Goal: Information Seeking & Learning: Learn about a topic

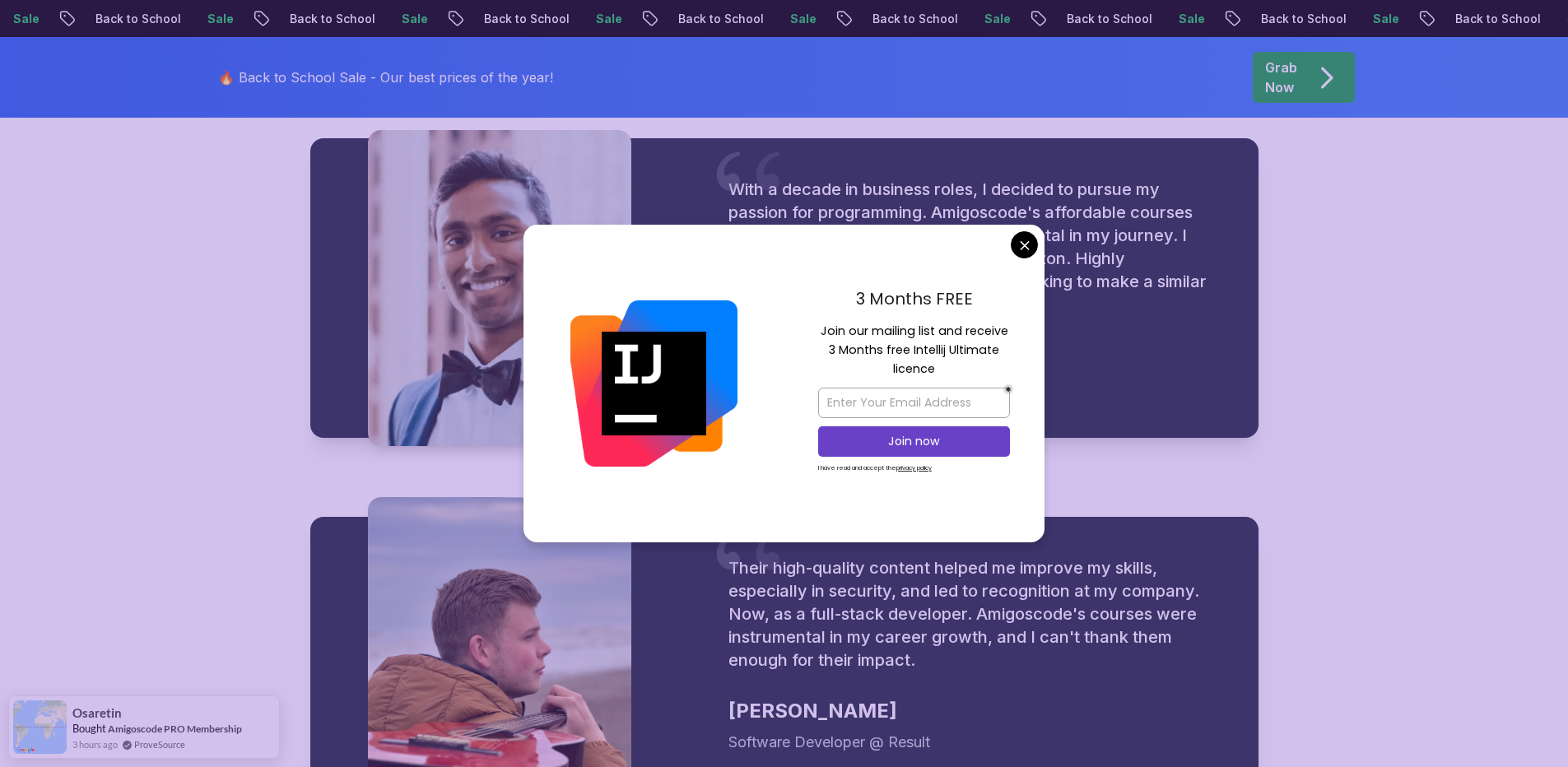
scroll to position [2074, 0]
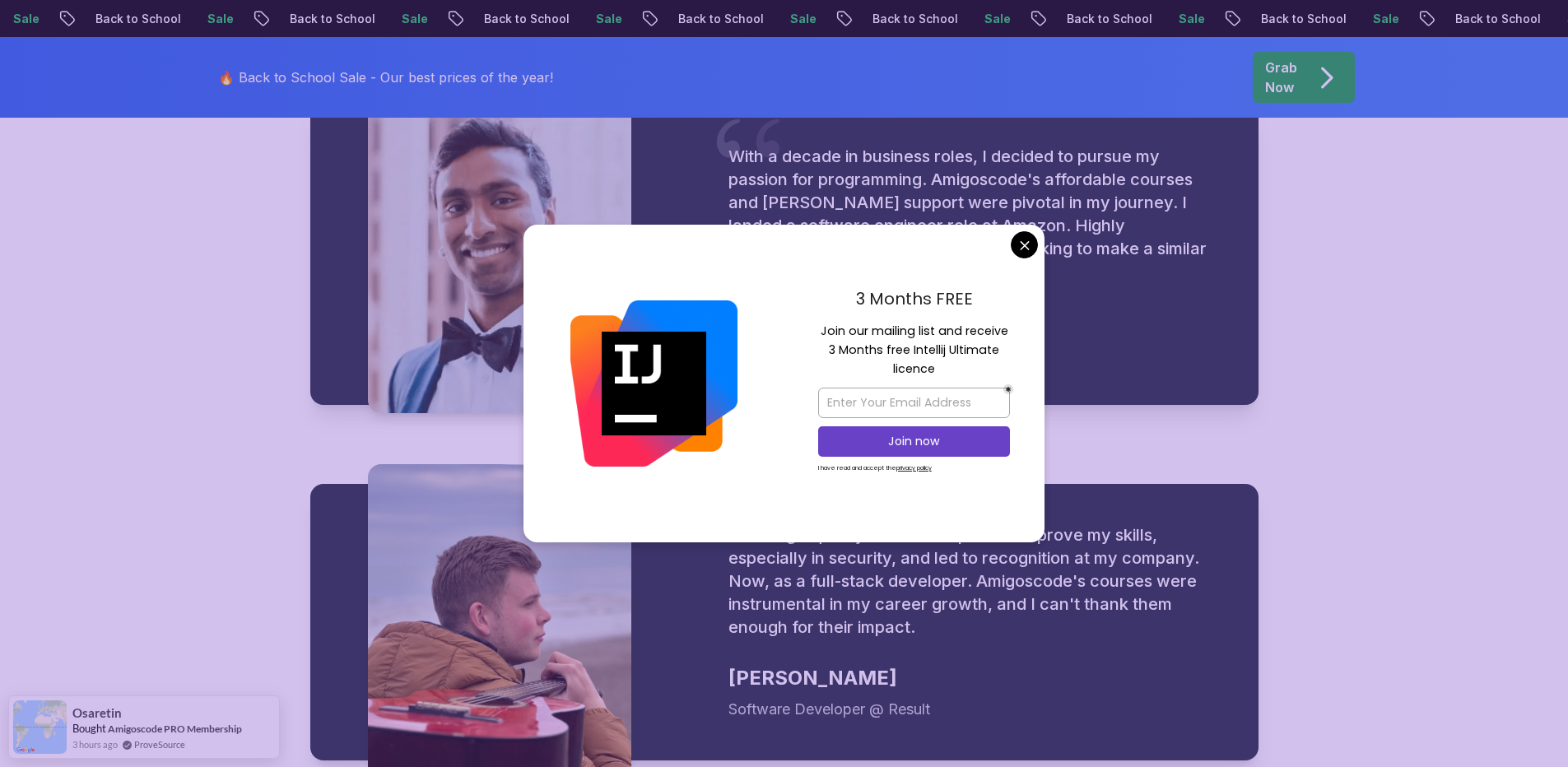
drag, startPoint x: 943, startPoint y: 334, endPoint x: 878, endPoint y: 338, distance: 65.1
click at [878, 338] on p "Join our mailing list and receive 3 Months free Intellij Ultimate licence" at bounding box center [914, 351] width 192 height 58
drag, startPoint x: 878, startPoint y: 338, endPoint x: 897, endPoint y: 335, distance: 19.2
click at [897, 335] on p "Join our mailing list and receive 3 Months free Intellij Ultimate licence" at bounding box center [914, 351] width 192 height 58
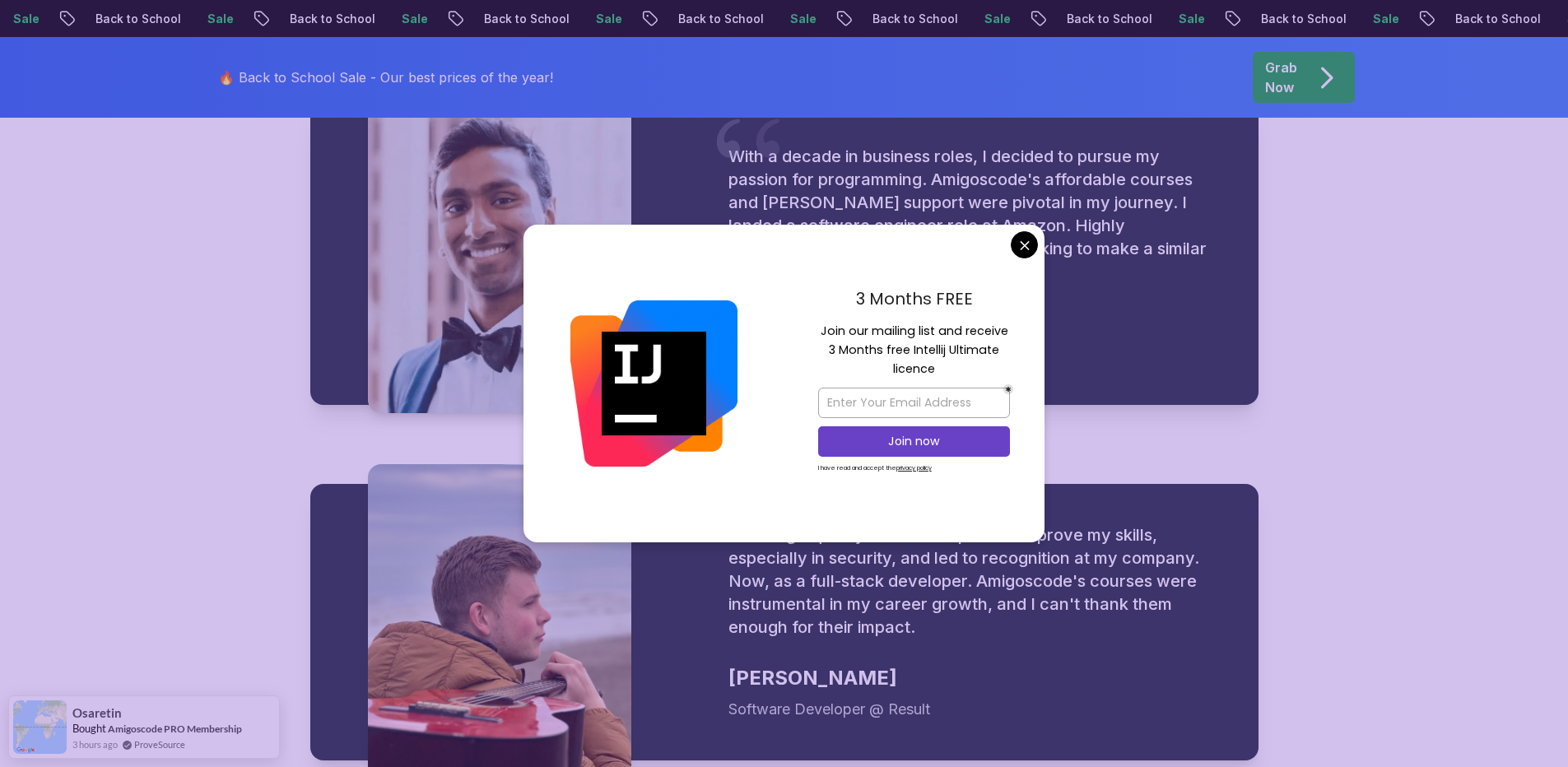
click at [897, 335] on p "Join our mailing list and receive 3 Months free Intellij Ultimate licence" at bounding box center [914, 351] width 192 height 58
drag, startPoint x: 978, startPoint y: 296, endPoint x: 845, endPoint y: 297, distance: 133.0
click at [845, 297] on p "3 Months FREE" at bounding box center [914, 298] width 192 height 24
drag, startPoint x: 845, startPoint y: 297, endPoint x: 944, endPoint y: 291, distance: 99.2
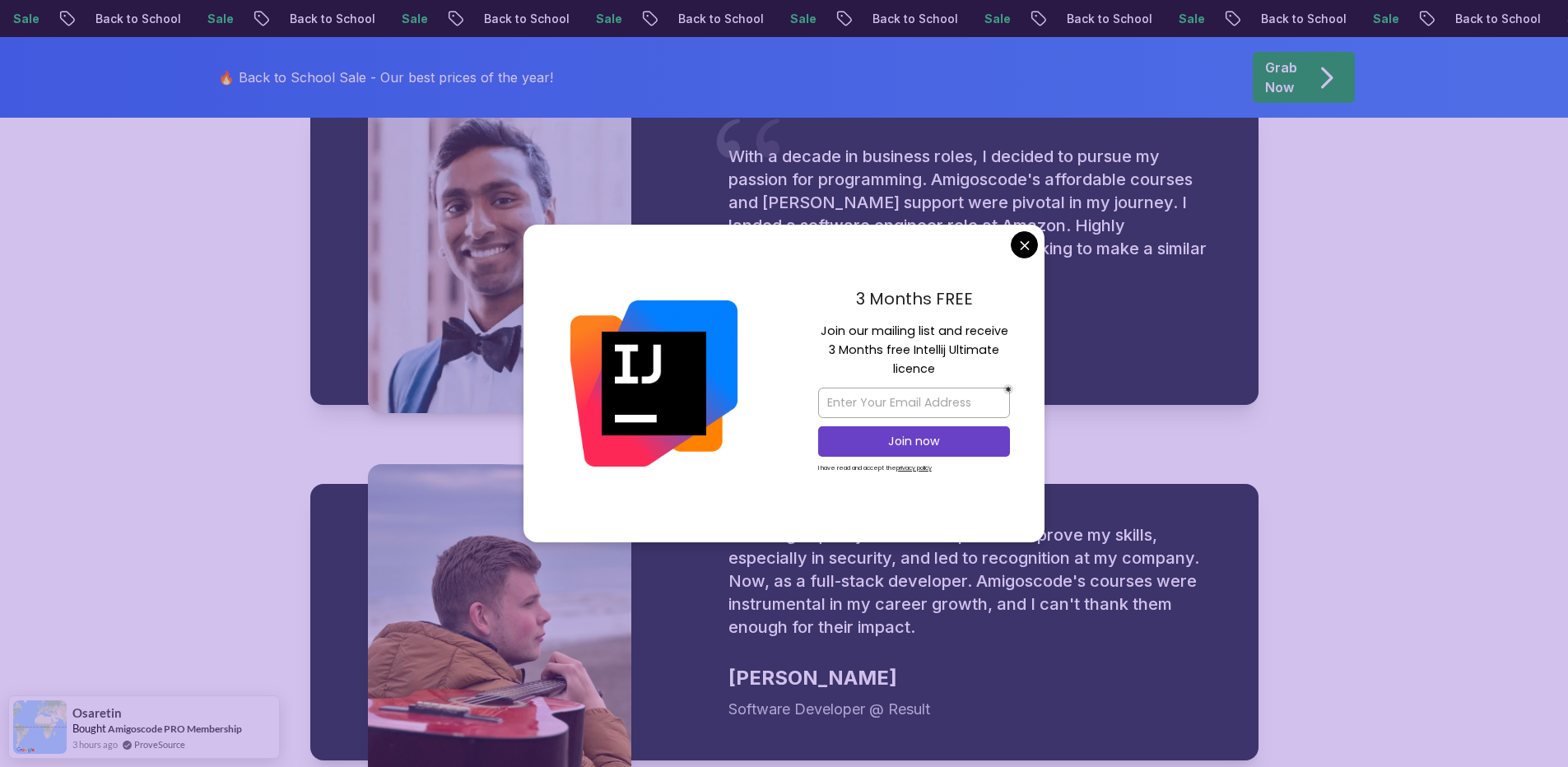
click at [944, 291] on p "3 Months FREE" at bounding box center [914, 298] width 192 height 24
drag, startPoint x: 887, startPoint y: 349, endPoint x: 946, endPoint y: 364, distance: 60.9
click at [946, 364] on p "Join our mailing list and receive 3 Months free Intellij Ultimate licence" at bounding box center [914, 351] width 192 height 58
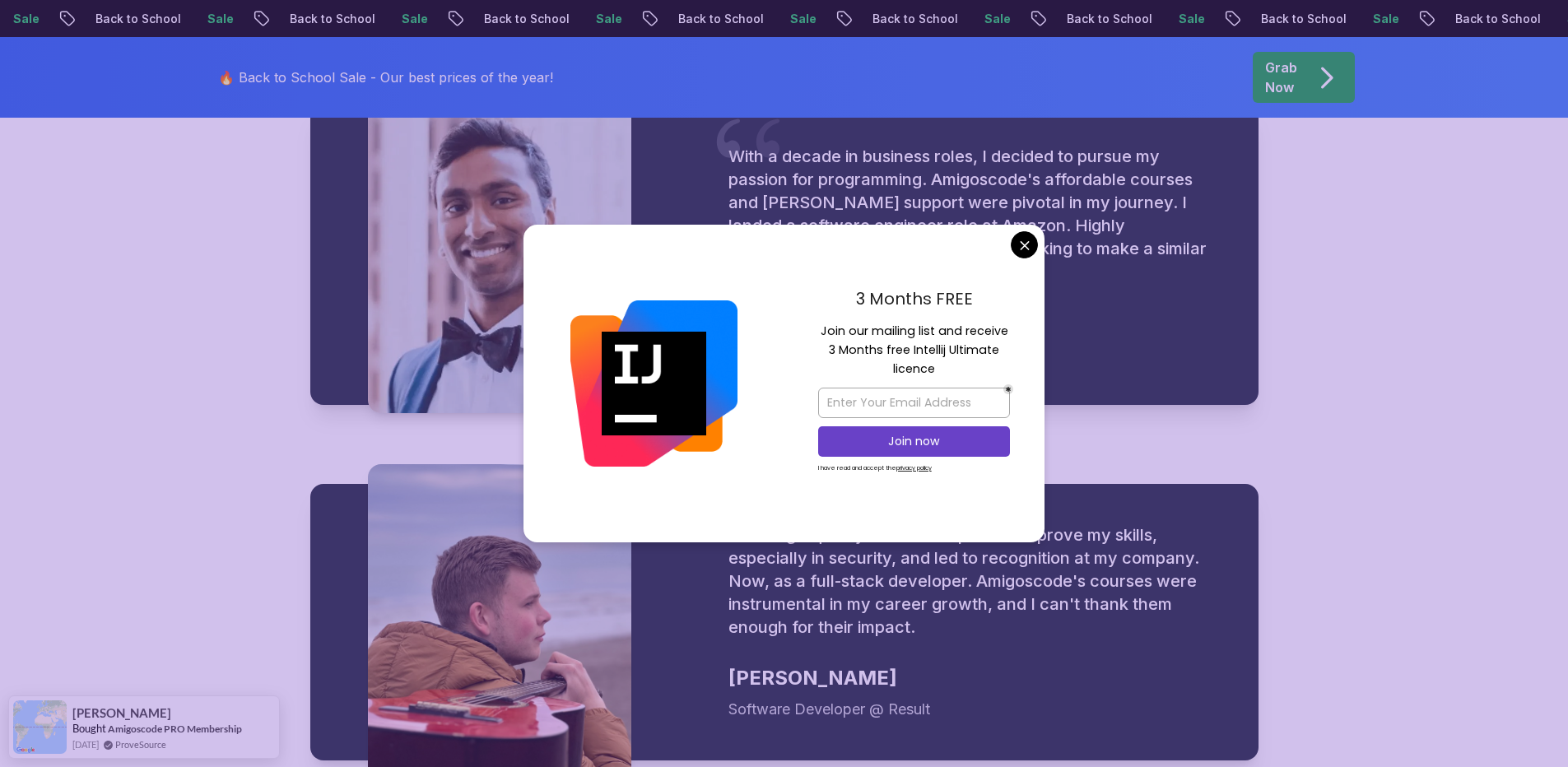
drag, startPoint x: 935, startPoint y: 370, endPoint x: 812, endPoint y: 326, distance: 130.6
click at [812, 326] on div "3 Months FREE Join our mailing list and receive 3 Months free Intellij Ultimate…" at bounding box center [914, 383] width 261 height 318
drag, startPoint x: 812, startPoint y: 326, endPoint x: 921, endPoint y: 368, distance: 116.8
click at [921, 368] on div "3 Months FREE Join our mailing list and receive 3 Months free Intellij Ultimate…" at bounding box center [914, 383] width 261 height 318
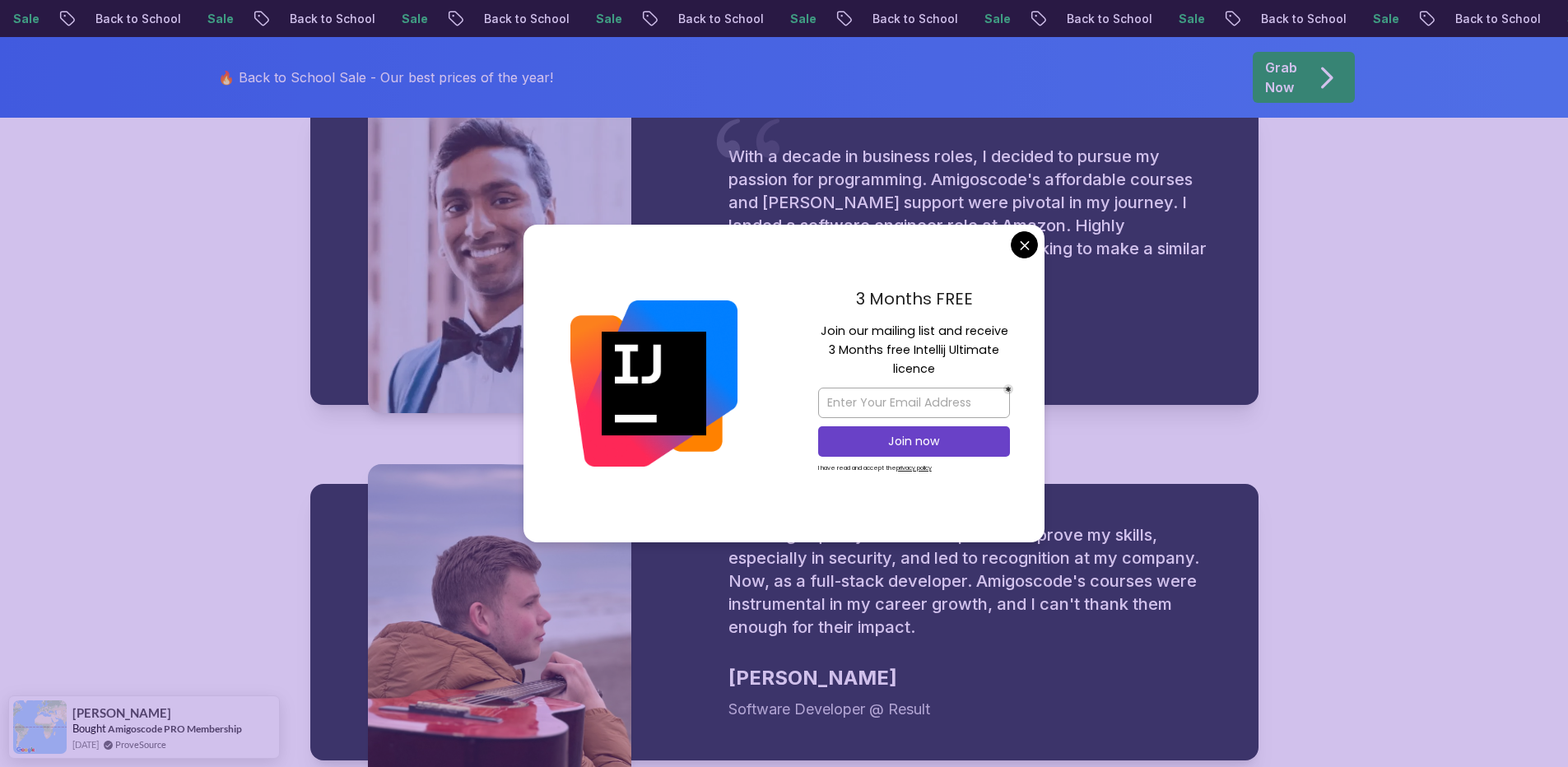
click at [921, 368] on p "Join our mailing list and receive 3 Months free Intellij Ultimate licence" at bounding box center [914, 351] width 192 height 58
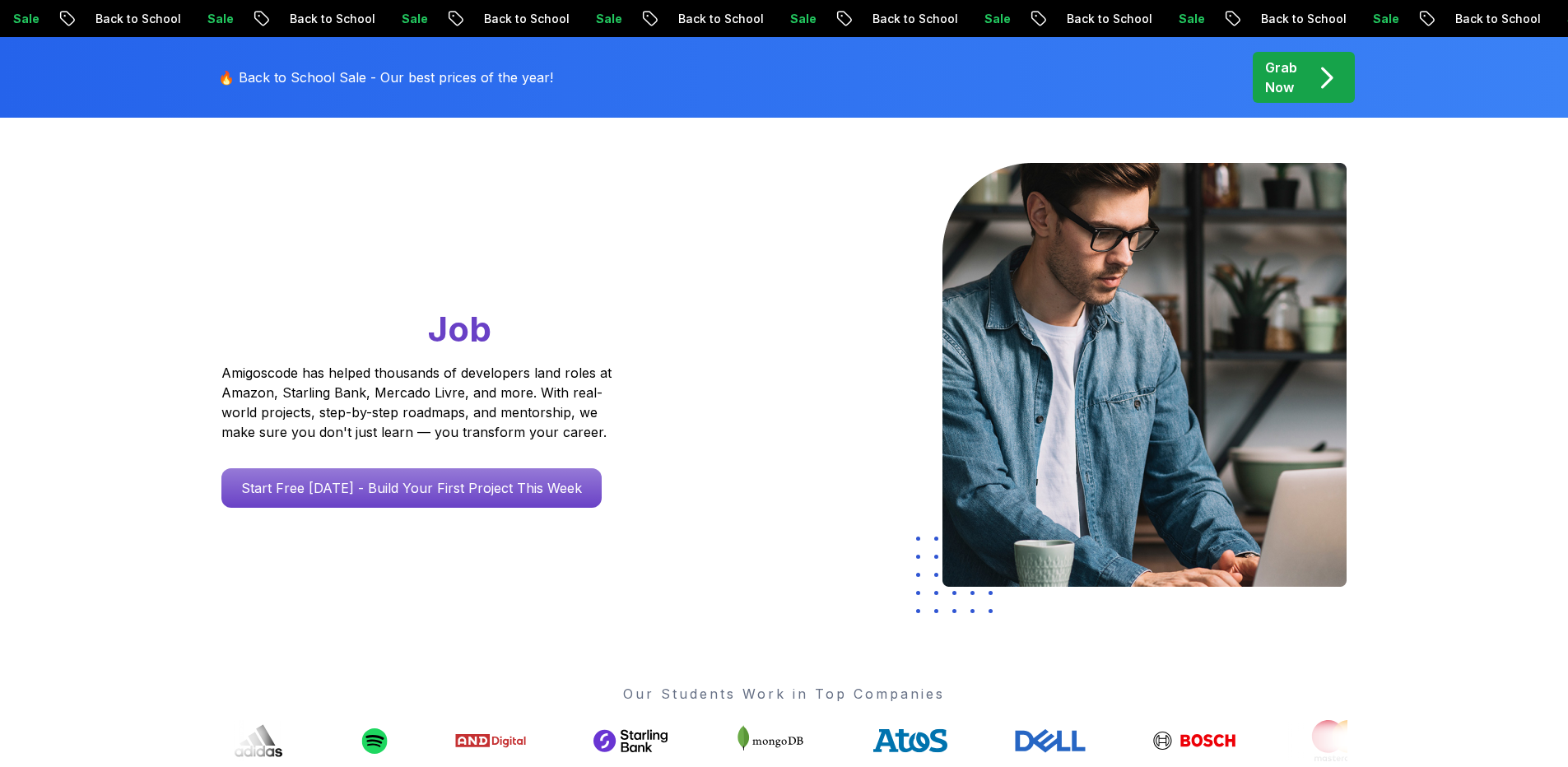
scroll to position [0, 0]
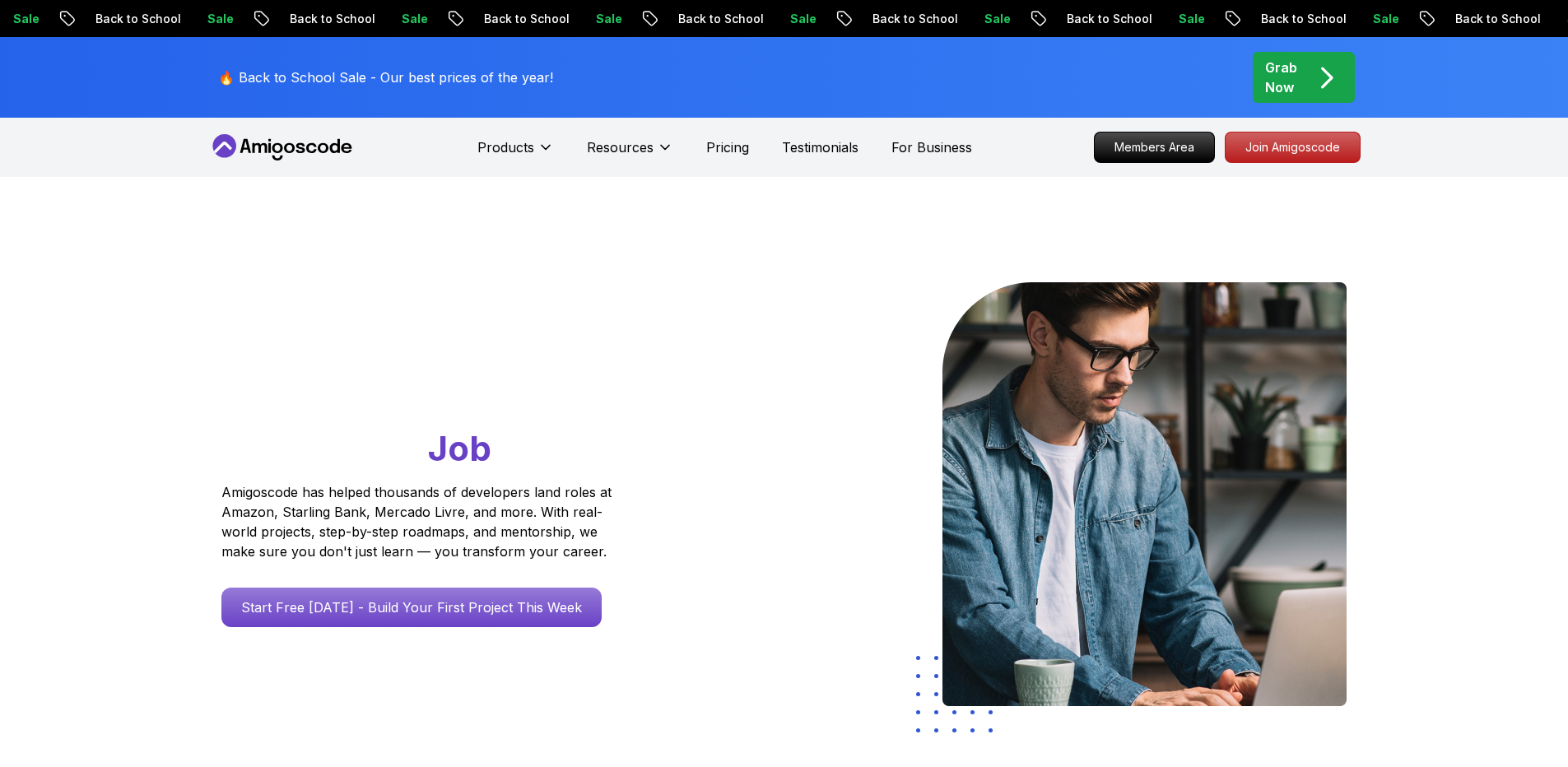
click at [302, 158] on icon at bounding box center [283, 147] width 148 height 26
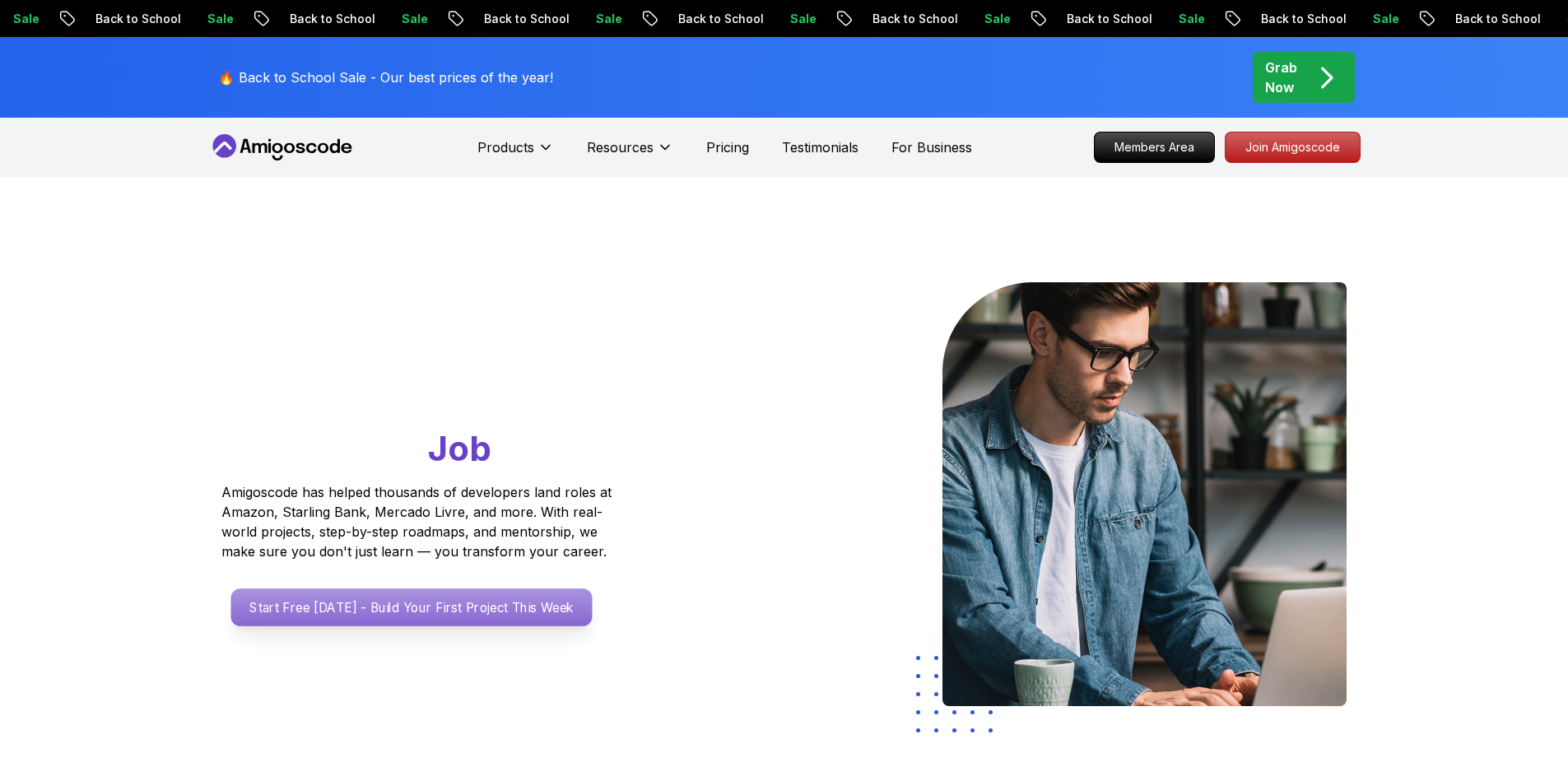
click at [452, 594] on p "Start Free [DATE] - Build Your First Project This Week" at bounding box center [411, 606] width 361 height 38
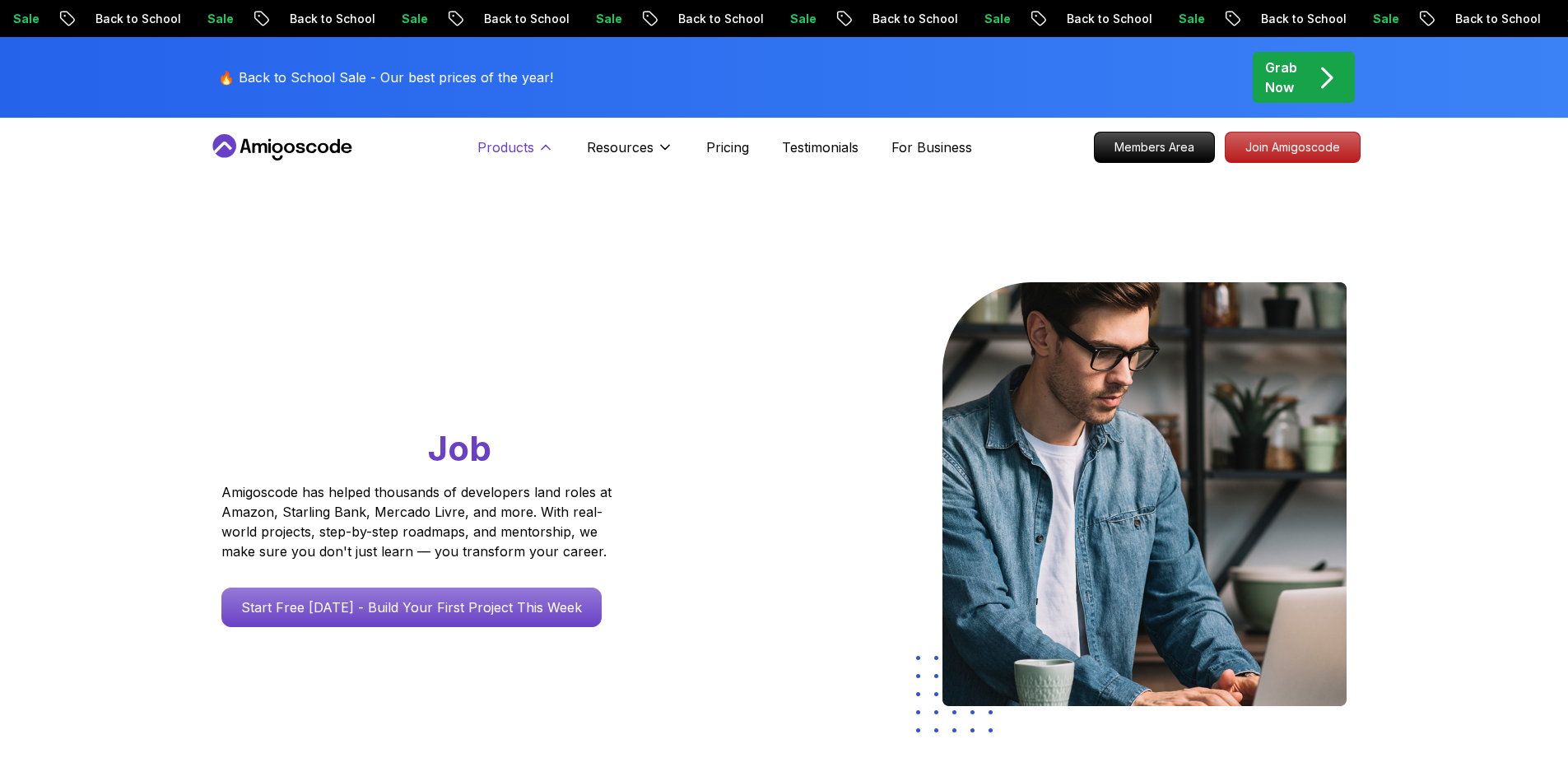
click at [520, 140] on p "Products" at bounding box center [505, 147] width 57 height 20
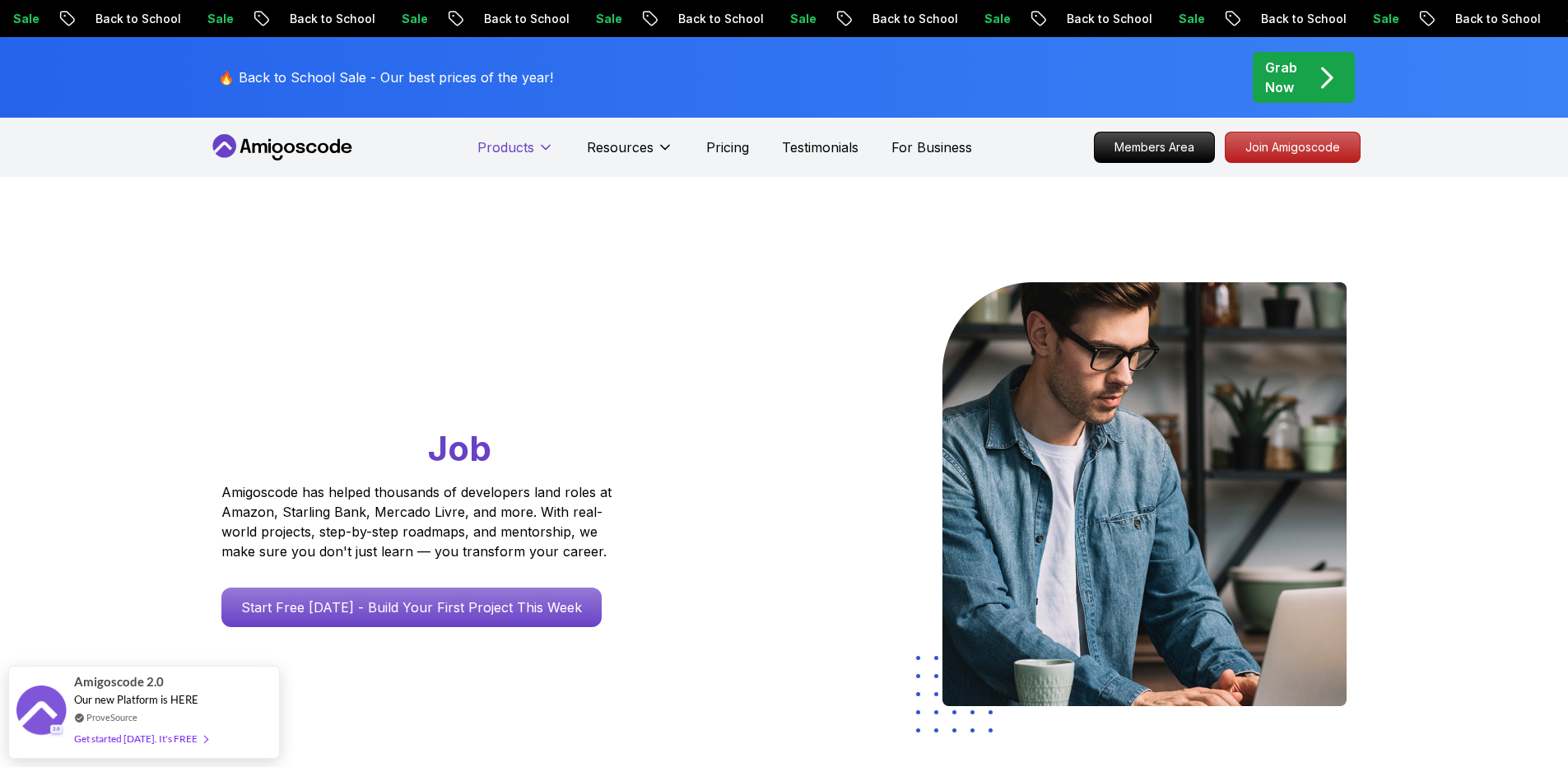
click at [518, 145] on p "Products" at bounding box center [505, 147] width 57 height 20
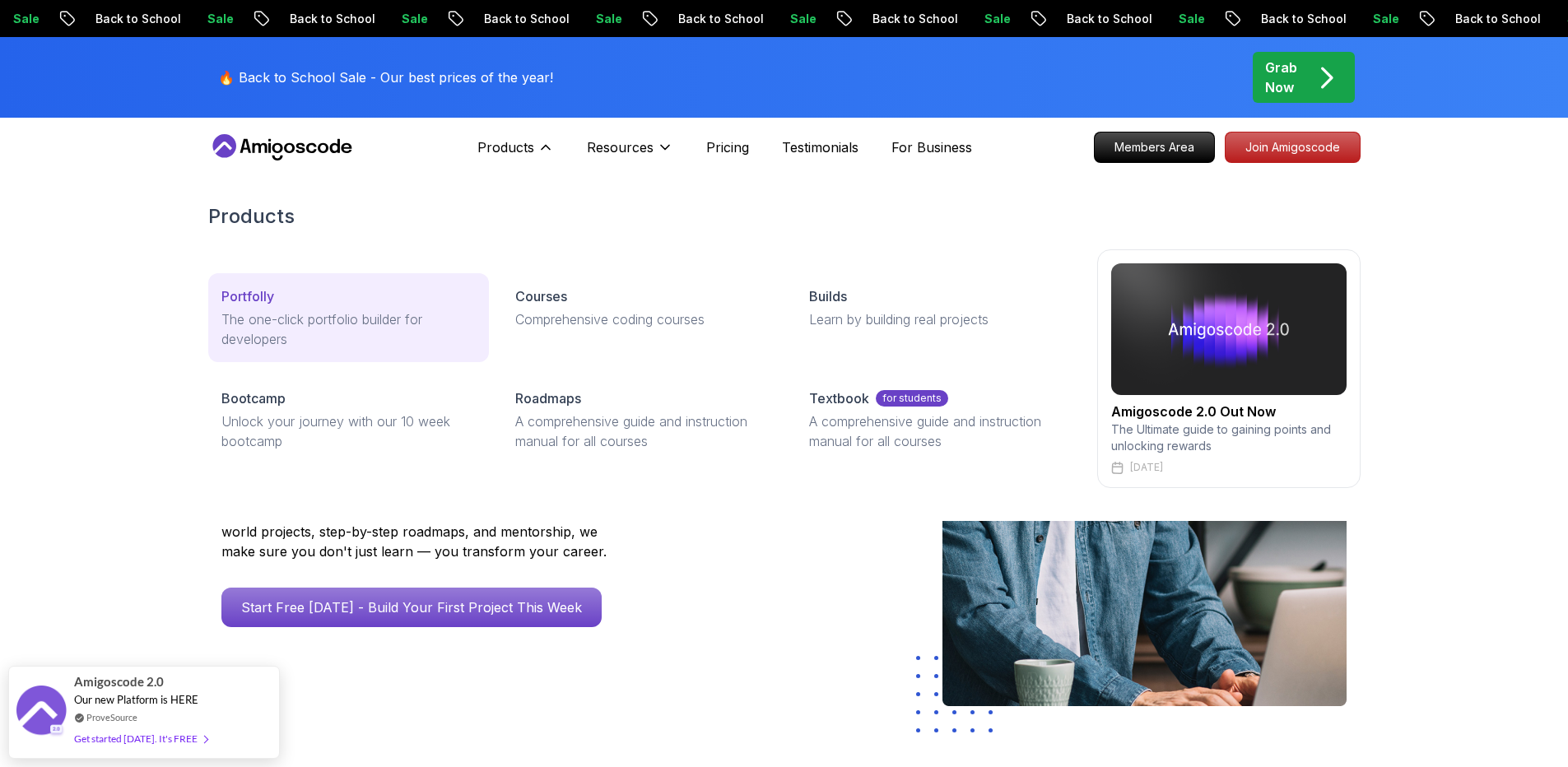
click at [242, 314] on p "The one-click portfolio builder for developers" at bounding box center [348, 329] width 254 height 39
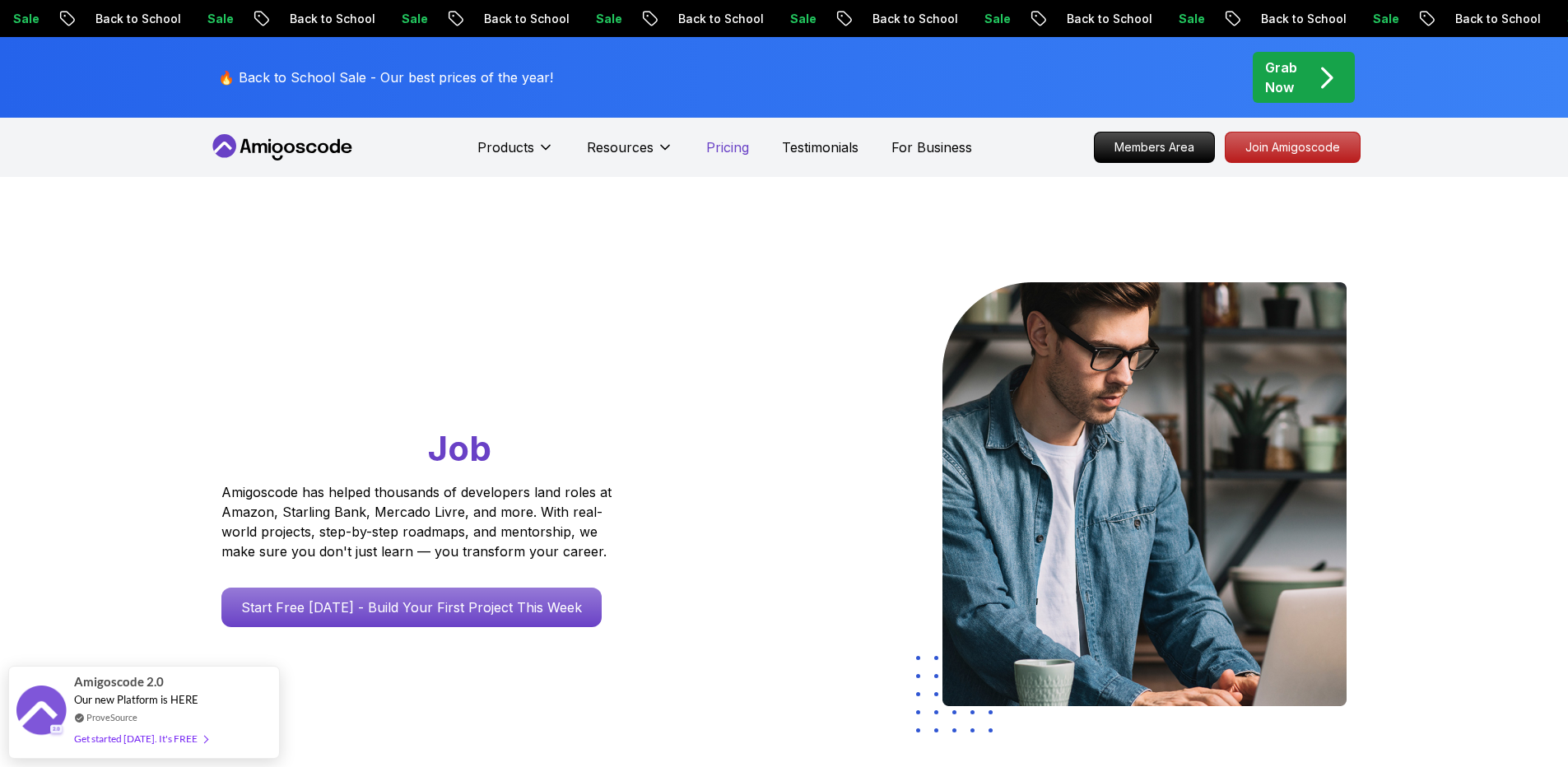
click at [736, 149] on p "Pricing" at bounding box center [727, 147] width 43 height 20
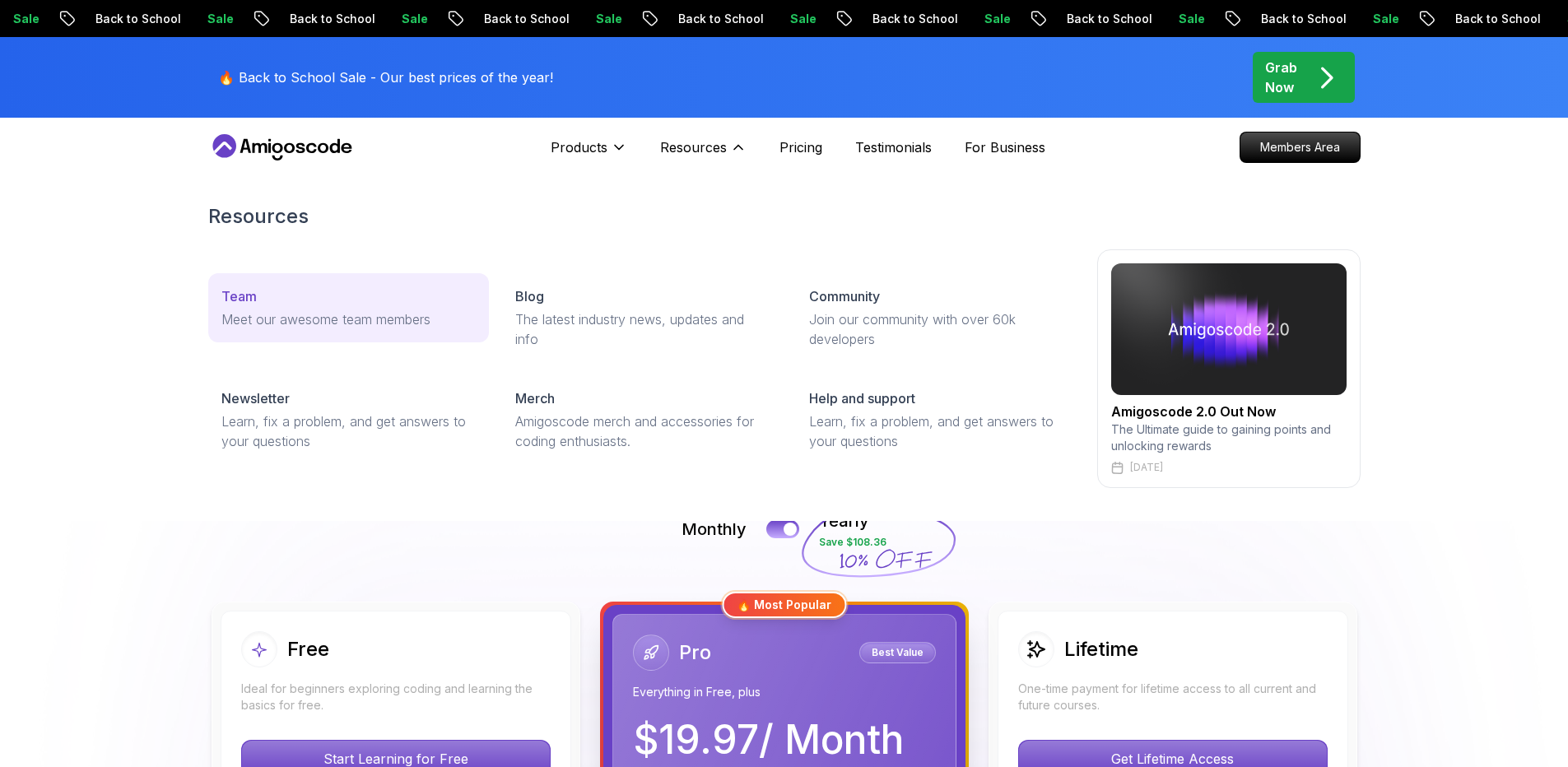
click at [294, 308] on link "Team Meet our awesome team members" at bounding box center [349, 307] width 281 height 69
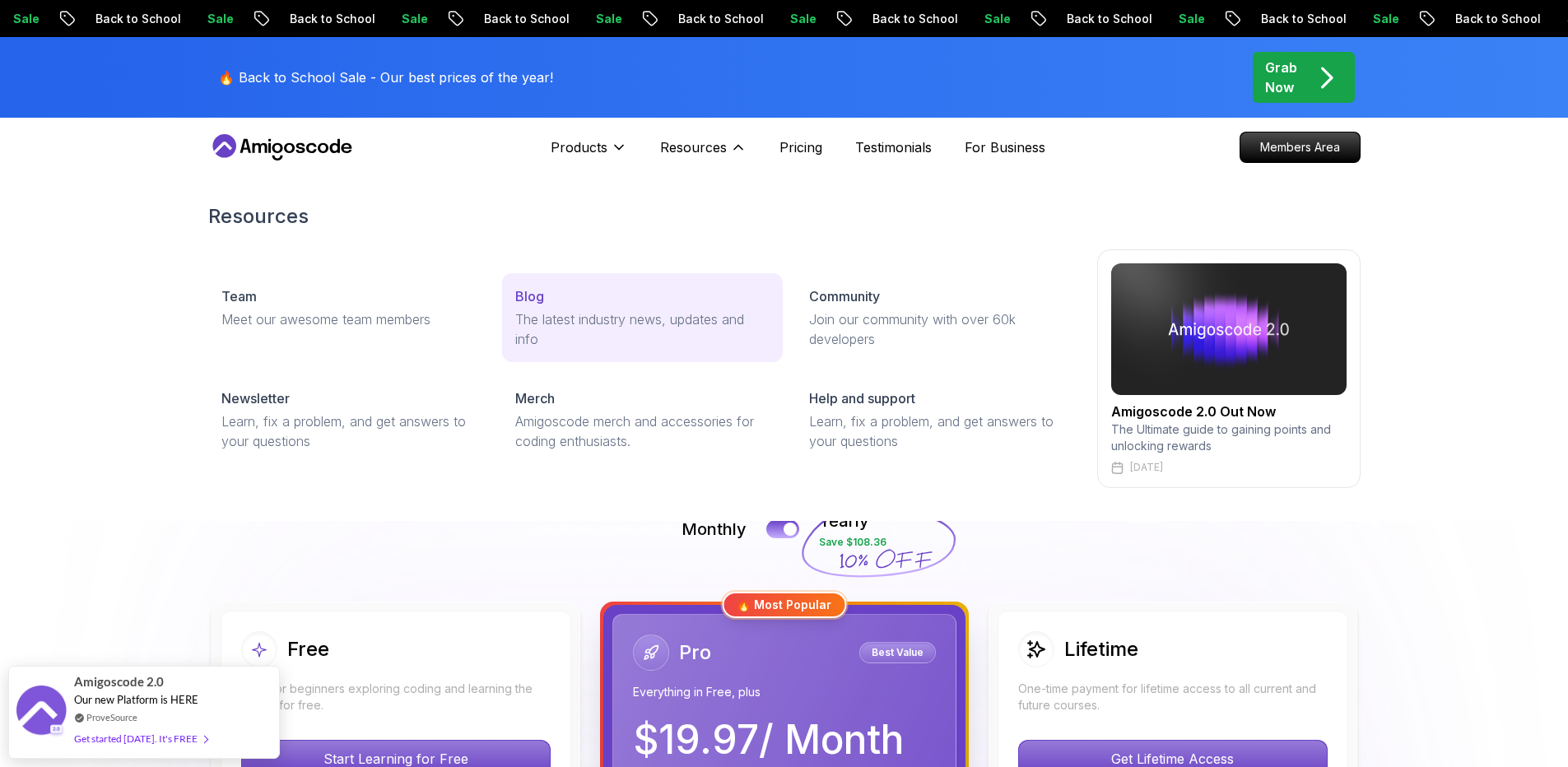
click at [611, 295] on div "Blog" at bounding box center [641, 296] width 254 height 20
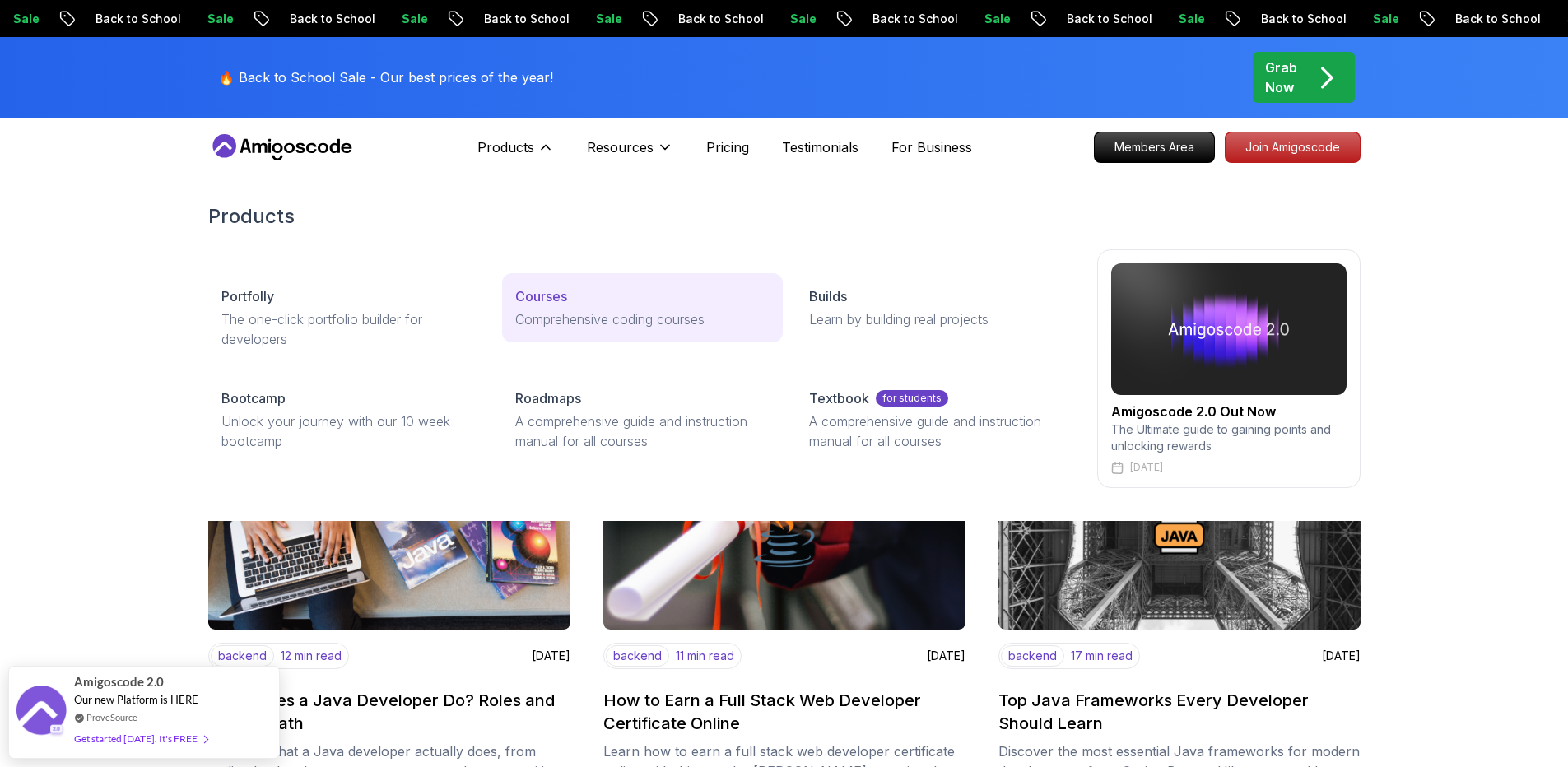
click at [598, 305] on div "Courses" at bounding box center [641, 296] width 254 height 20
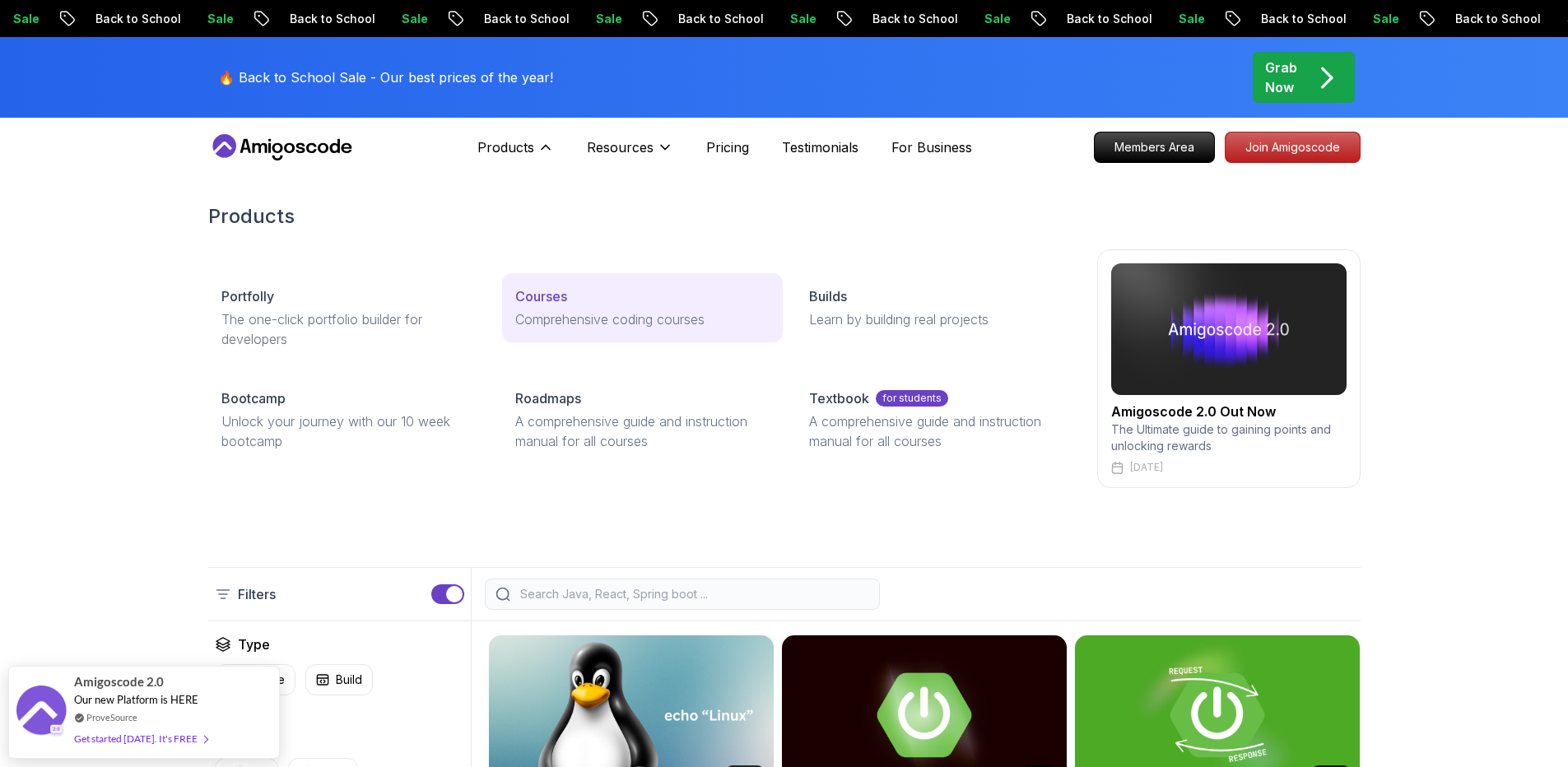
click at [614, 311] on p "Comprehensive coding courses" at bounding box center [641, 319] width 254 height 20
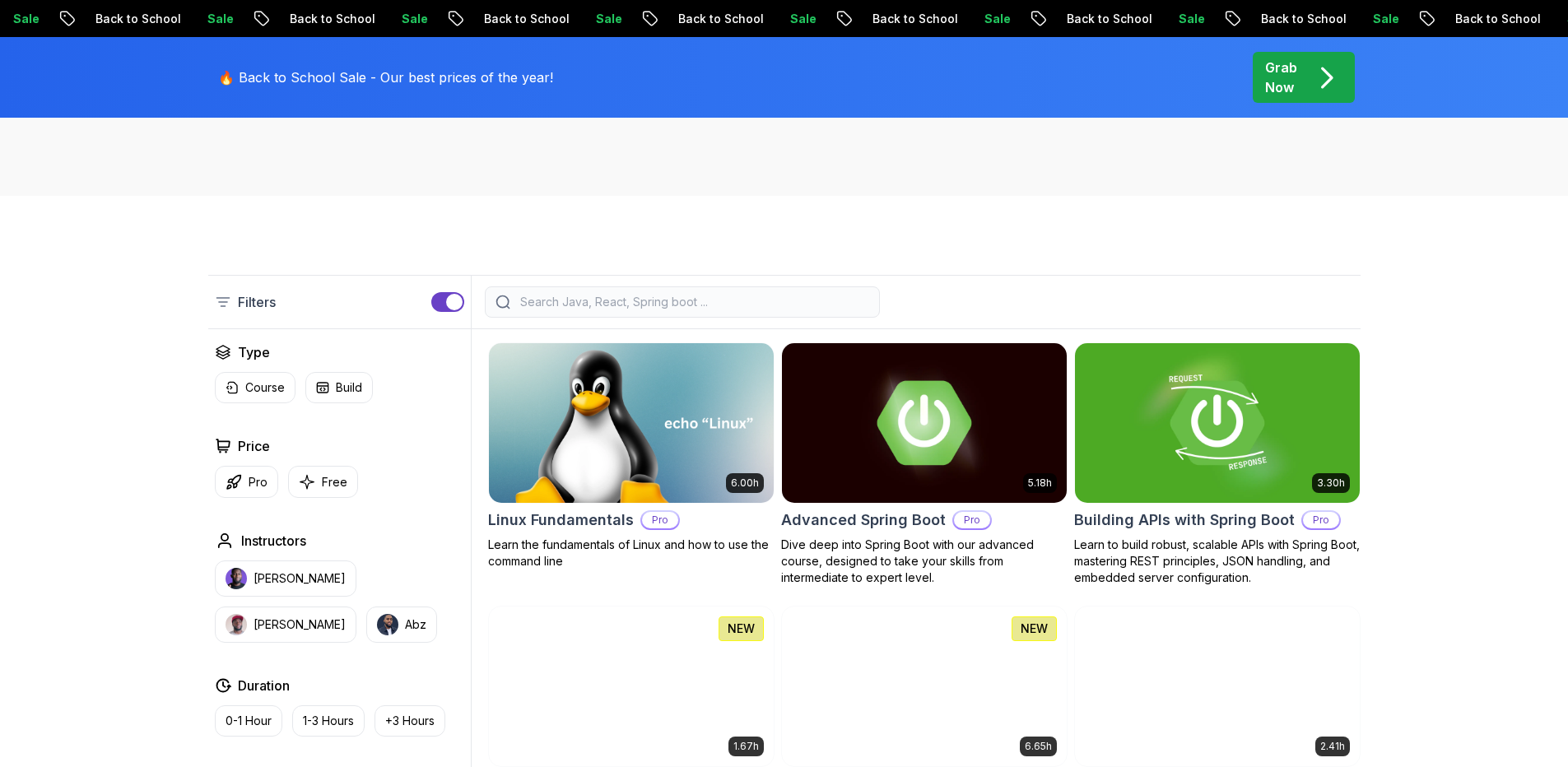
scroll to position [683, 0]
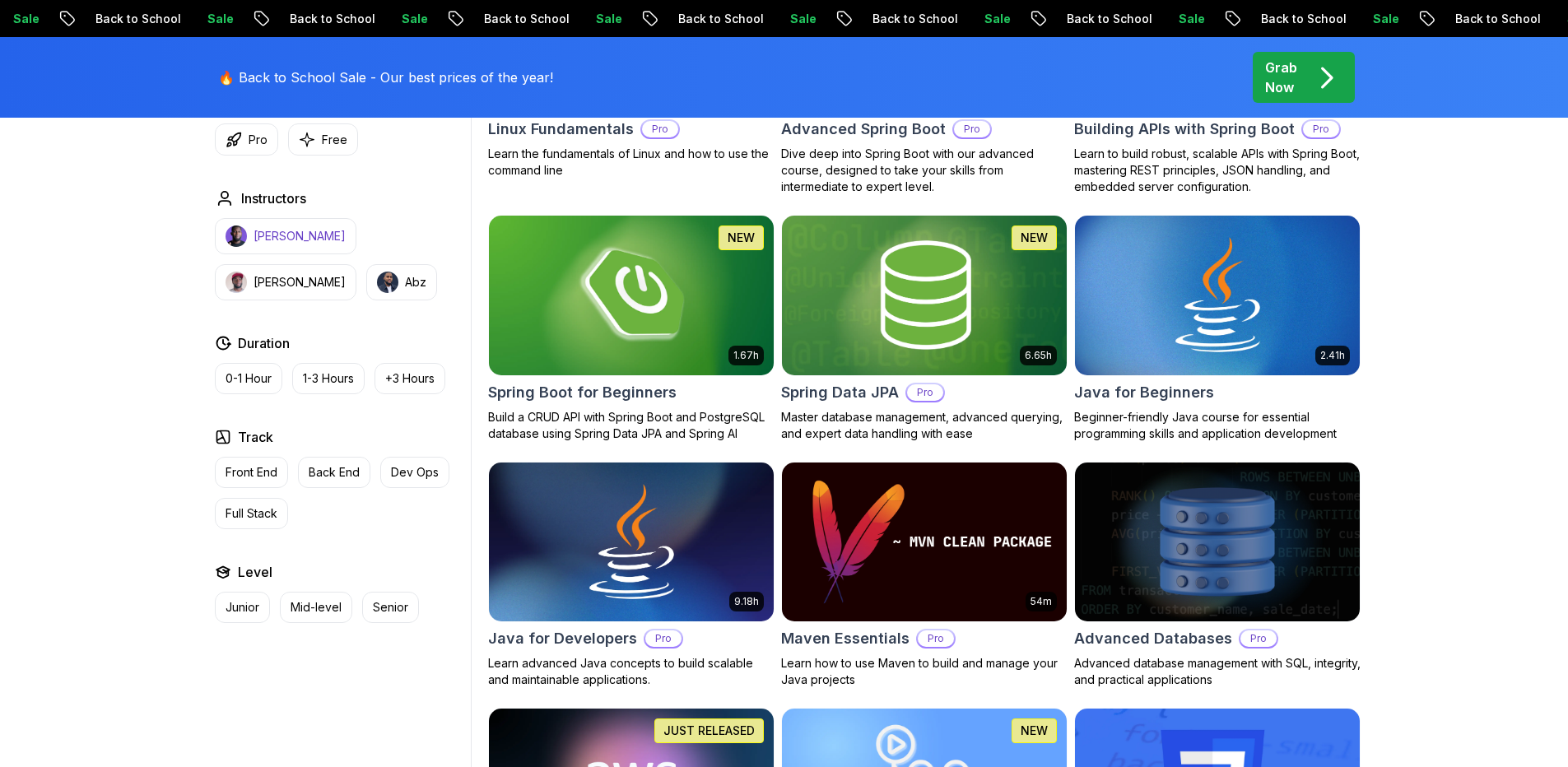
click at [278, 232] on p "[PERSON_NAME]" at bounding box center [299, 236] width 92 height 17
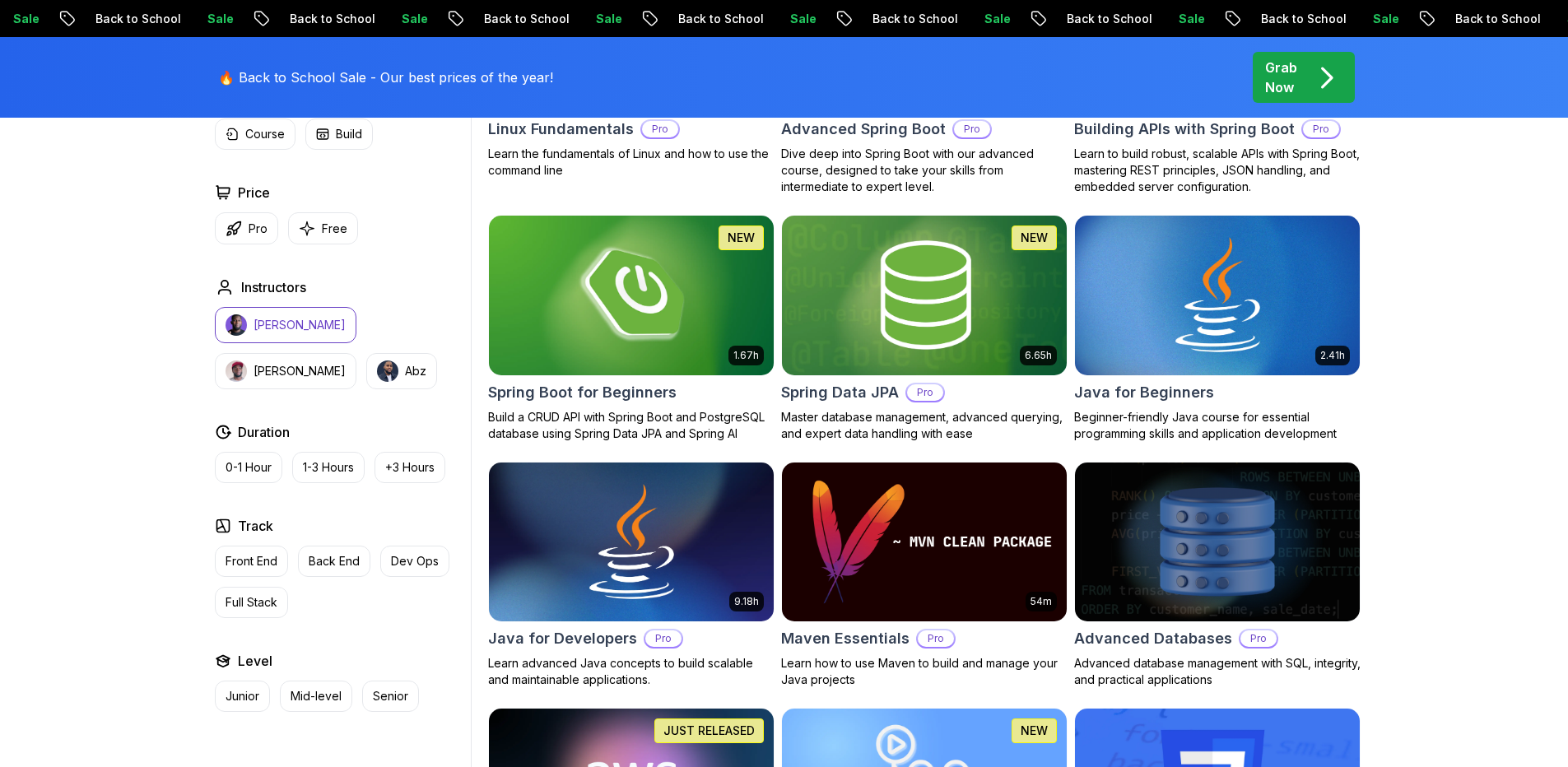
click at [312, 324] on p "[PERSON_NAME]" at bounding box center [299, 325] width 92 height 17
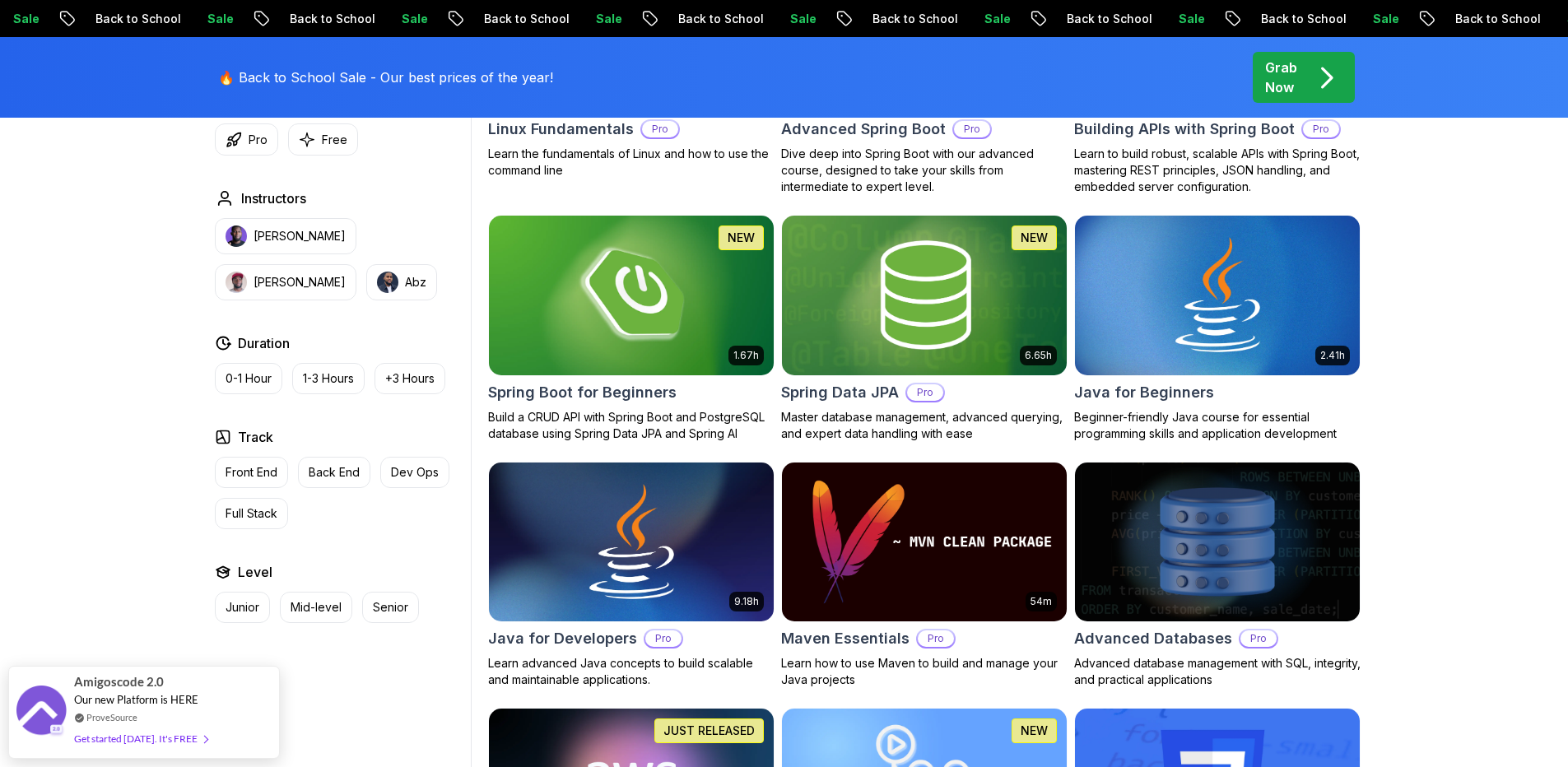
click at [373, 328] on div "Type Course Build Price Pro Free Instructors [PERSON_NAME] [PERSON_NAME] Durati…" at bounding box center [339, 312] width 263 height 623
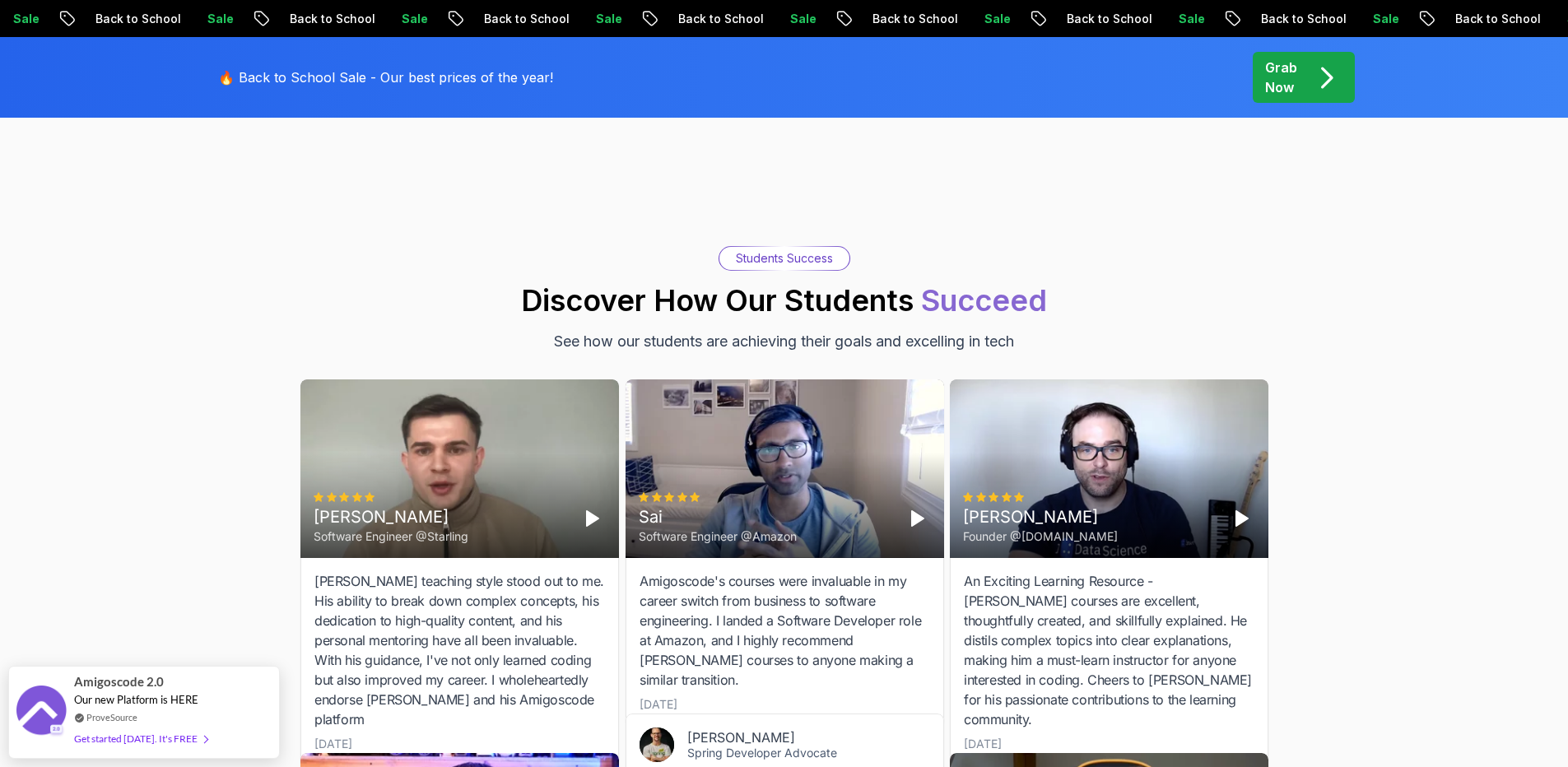
scroll to position [5548, 0]
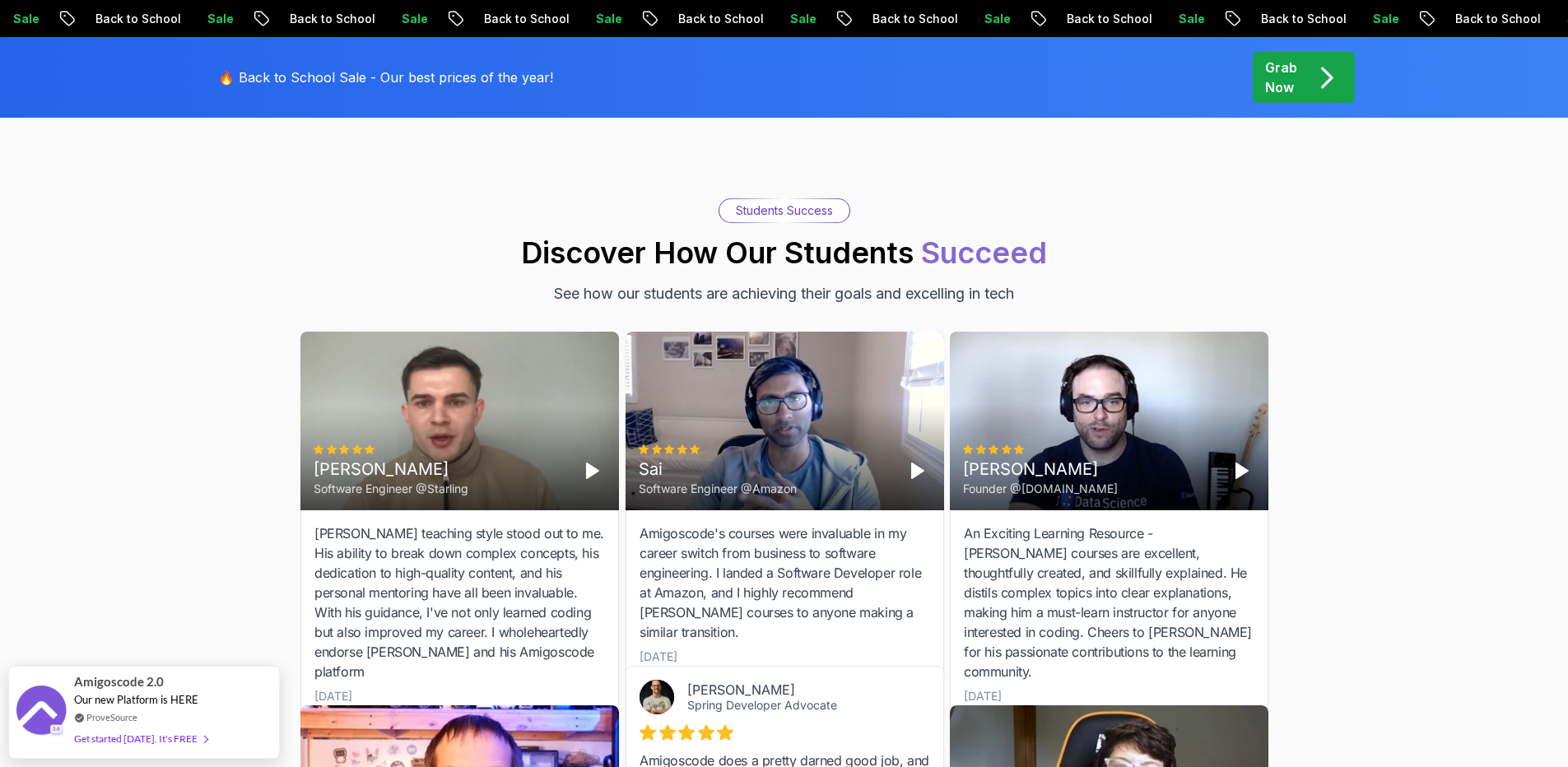
click at [599, 461] on icon "Play" at bounding box center [592, 470] width 20 height 20
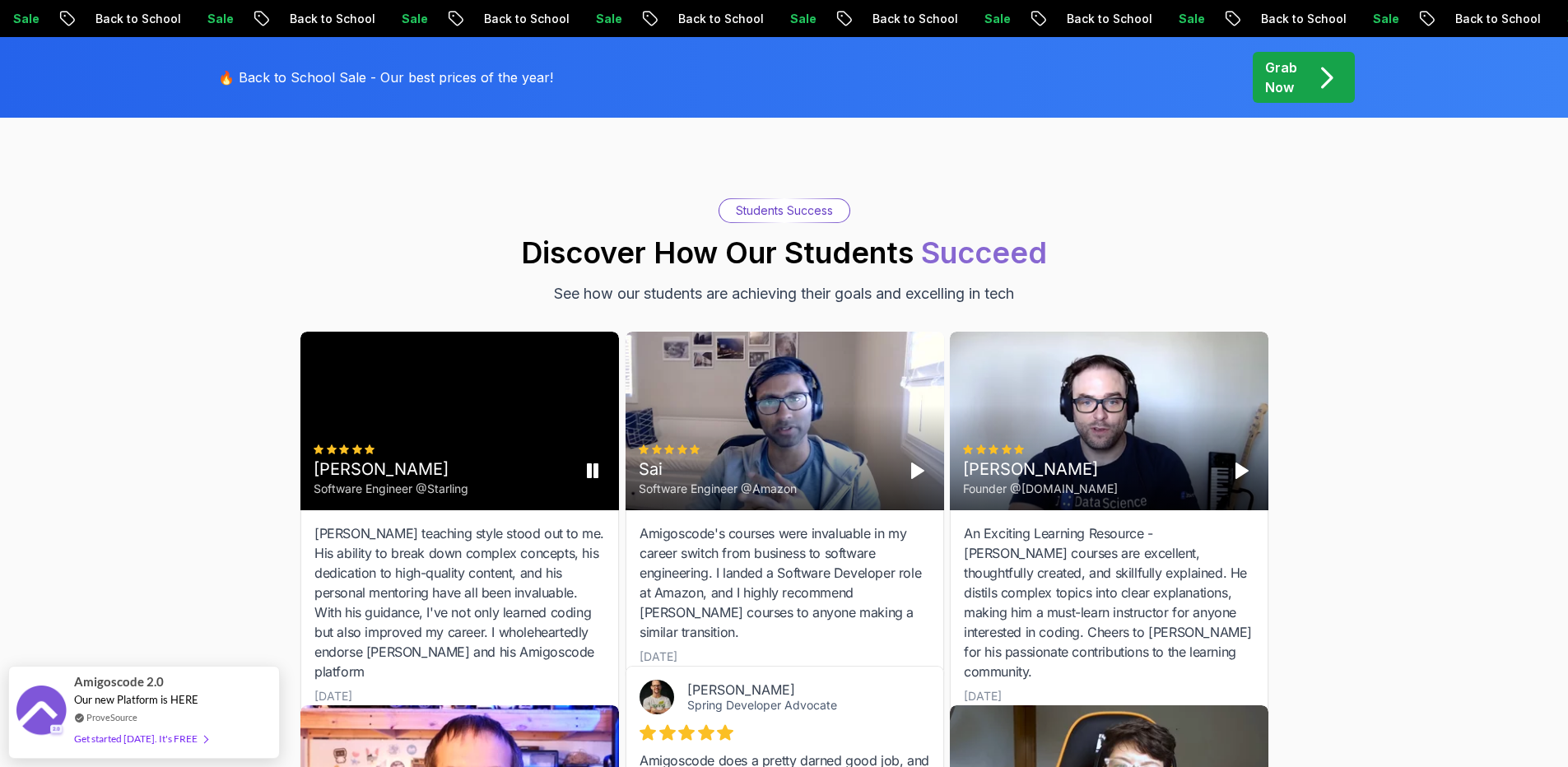
click at [478, 414] on div "Cristian Software Engineer @[PERSON_NAME]" at bounding box center [459, 421] width 318 height 179
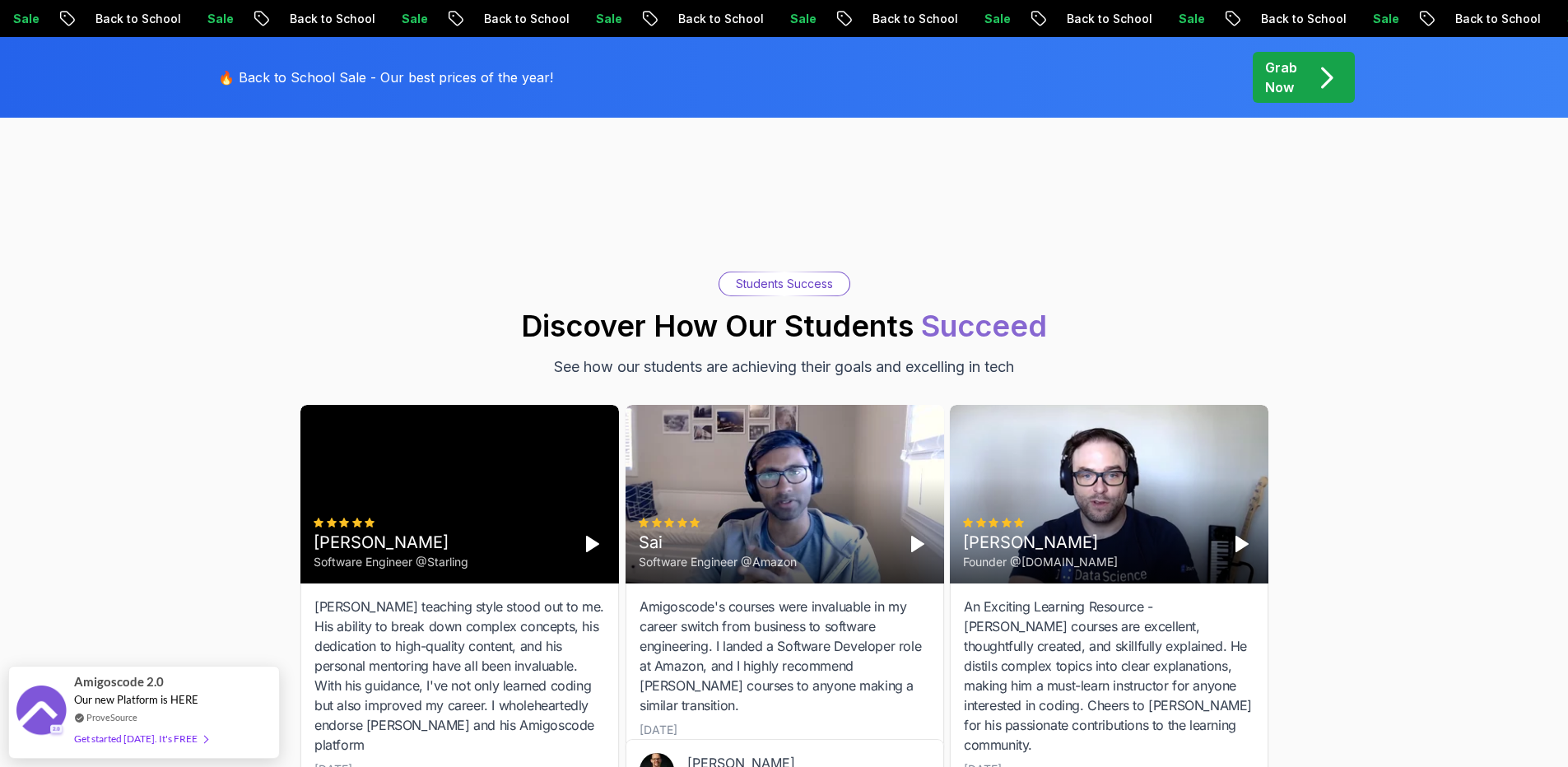
scroll to position [5746, 0]
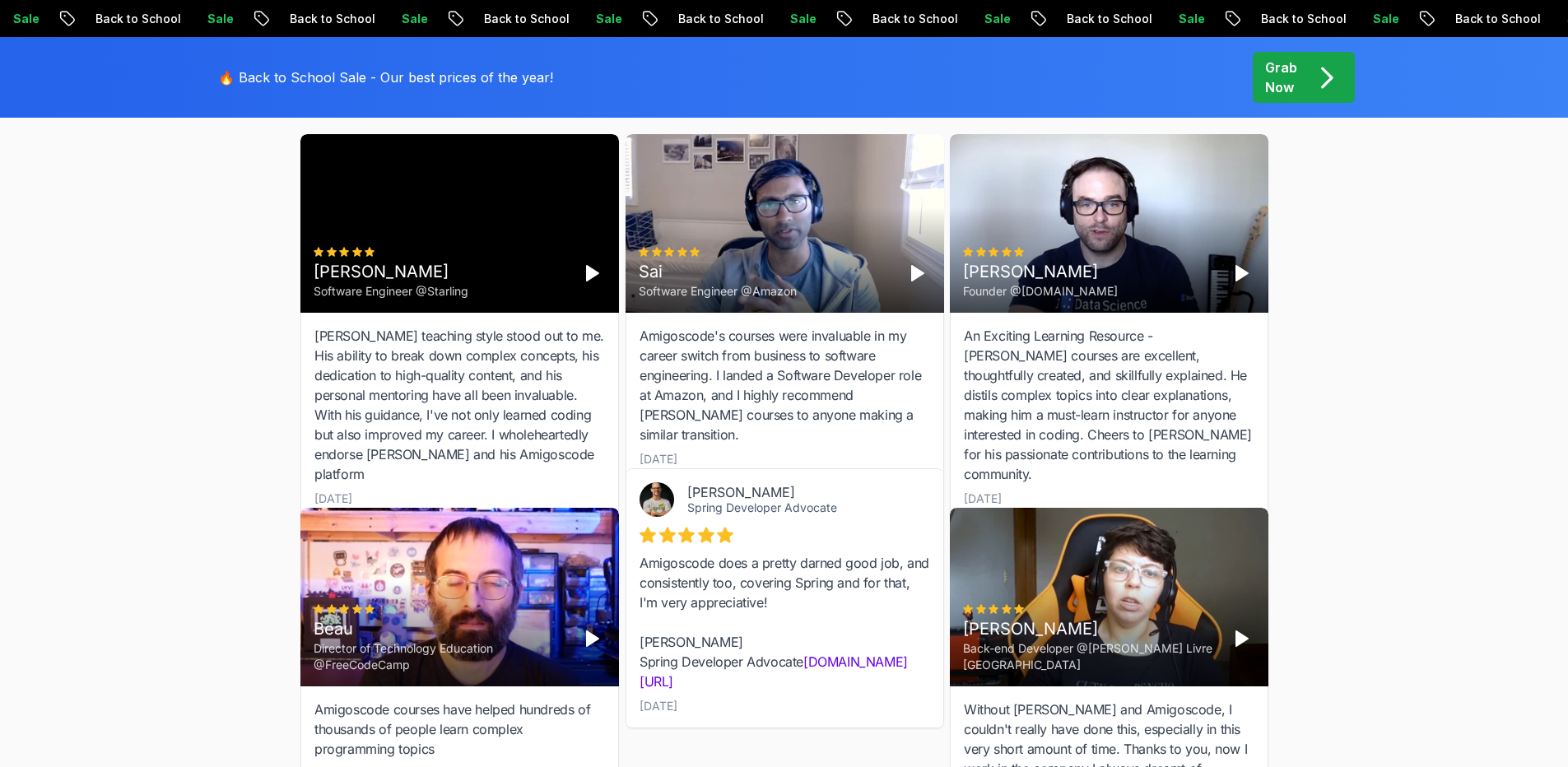
click at [407, 700] on div "Amigoscode courses have helped hundreds of thousands of people learn complex pr…" at bounding box center [459, 729] width 291 height 59
click at [412, 700] on div "Amigoscode courses have helped hundreds of thousands of people learn complex pr…" at bounding box center [459, 729] width 291 height 59
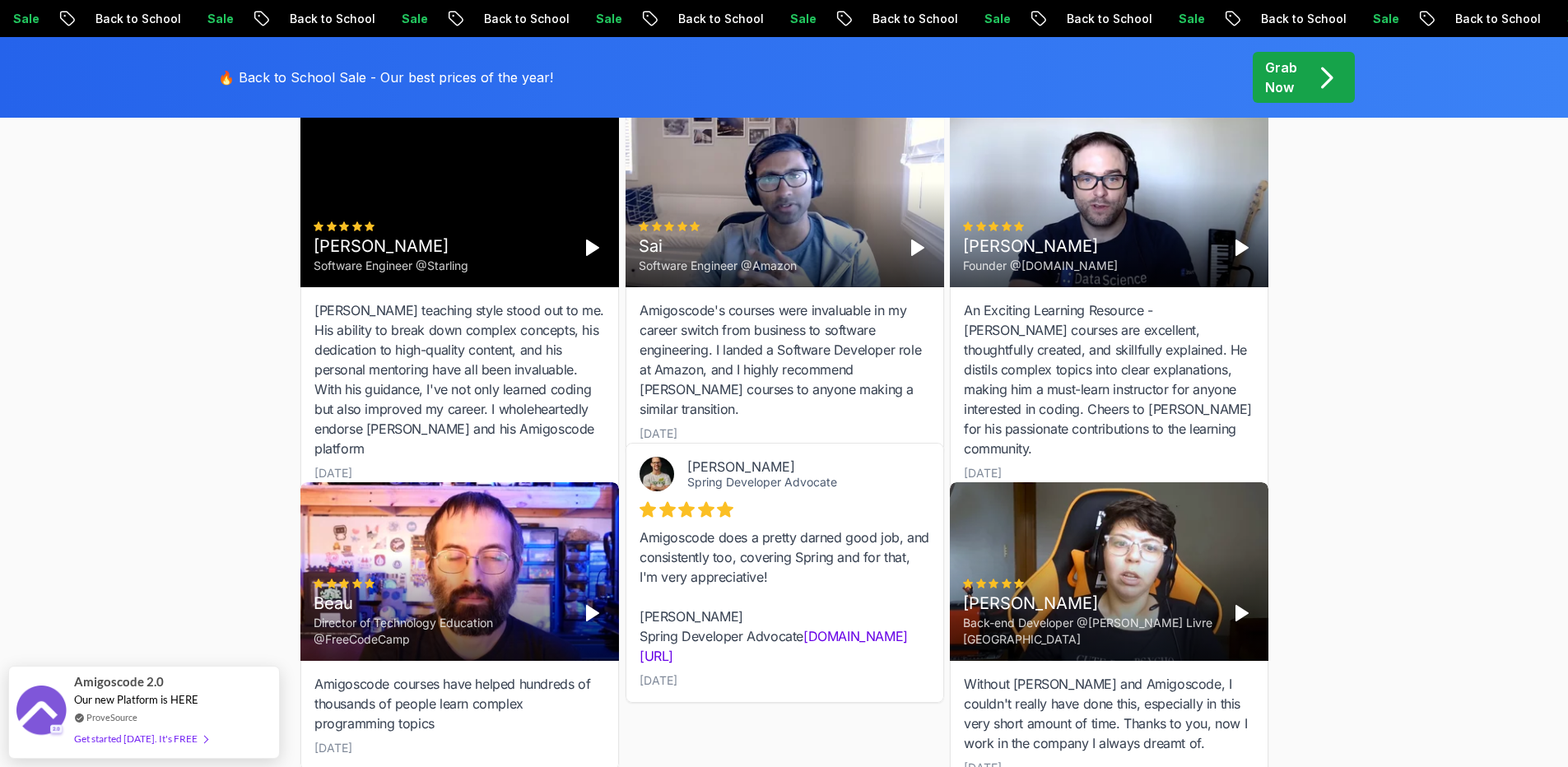
scroll to position [5845, 0]
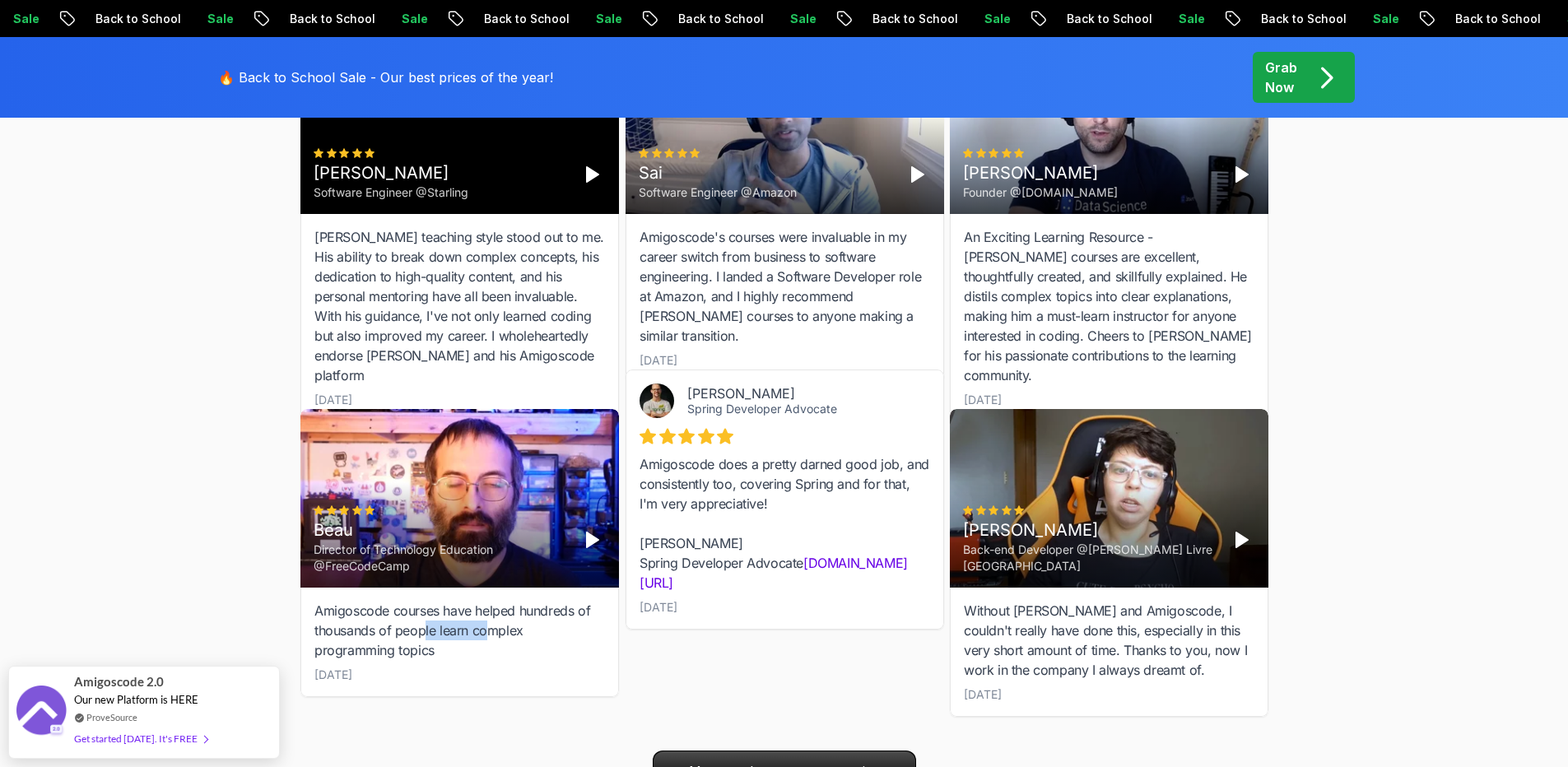
drag, startPoint x: 422, startPoint y: 612, endPoint x: 484, endPoint y: 615, distance: 62.1
click at [484, 615] on div "Amigoscode courses have helped hundreds of thousands of people learn complex pr…" at bounding box center [459, 630] width 291 height 59
drag, startPoint x: 464, startPoint y: 616, endPoint x: 439, endPoint y: 614, distance: 25.1
click at [439, 614] on div "Amigoscode courses have helped hundreds of thousands of people learn complex pr…" at bounding box center [459, 630] width 291 height 59
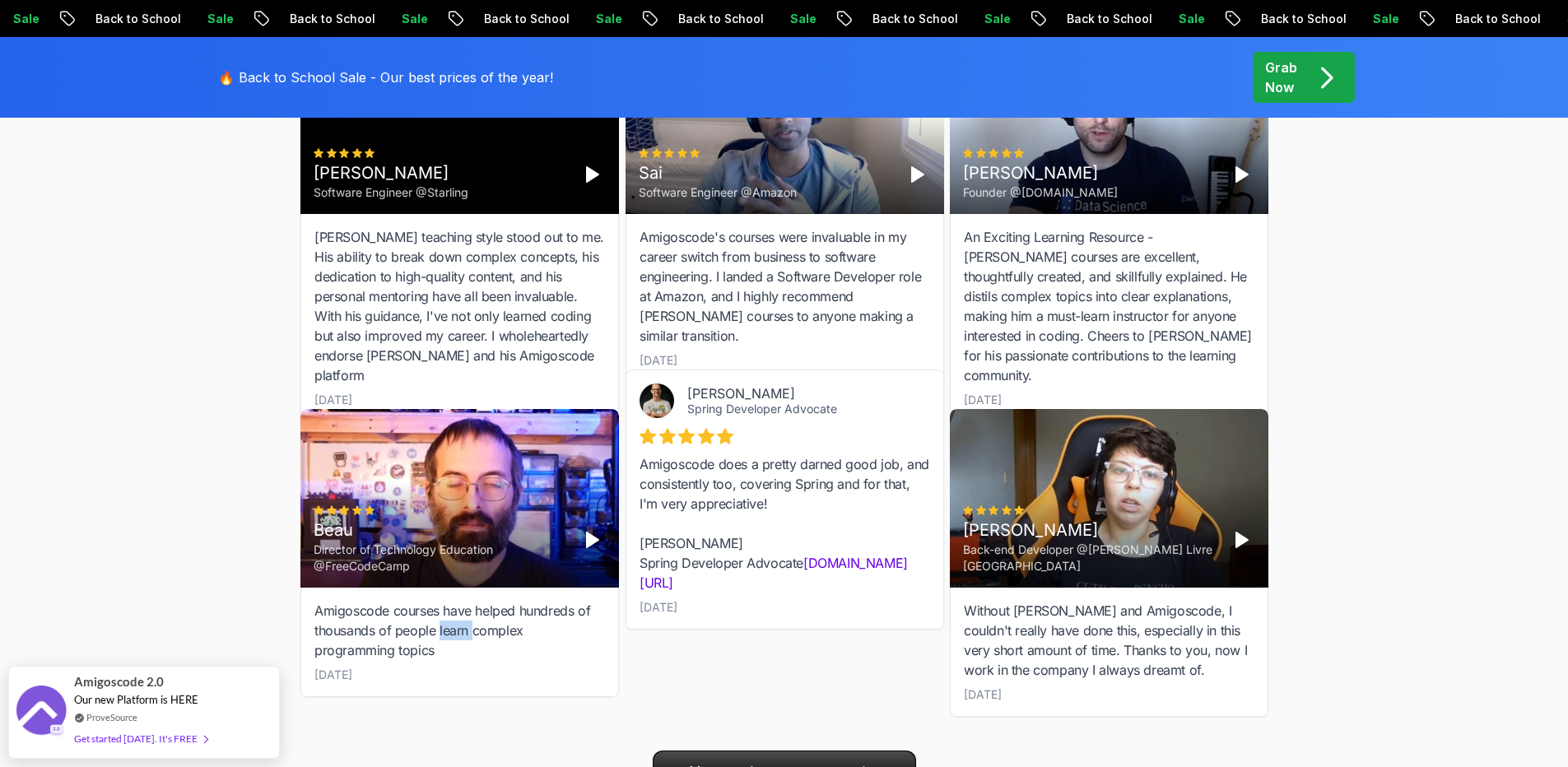
click at [439, 614] on div "Amigoscode courses have helped hundreds of thousands of people learn complex pr…" at bounding box center [459, 630] width 291 height 59
drag, startPoint x: 397, startPoint y: 614, endPoint x: 470, endPoint y: 626, distance: 74.0
click at [470, 626] on div "Amigoscode courses have helped hundreds of thousands of people learn complex pr…" at bounding box center [459, 630] width 291 height 59
click at [471, 621] on div "Amigoscode courses have helped hundreds of thousands of people learn complex pr…" at bounding box center [459, 630] width 291 height 59
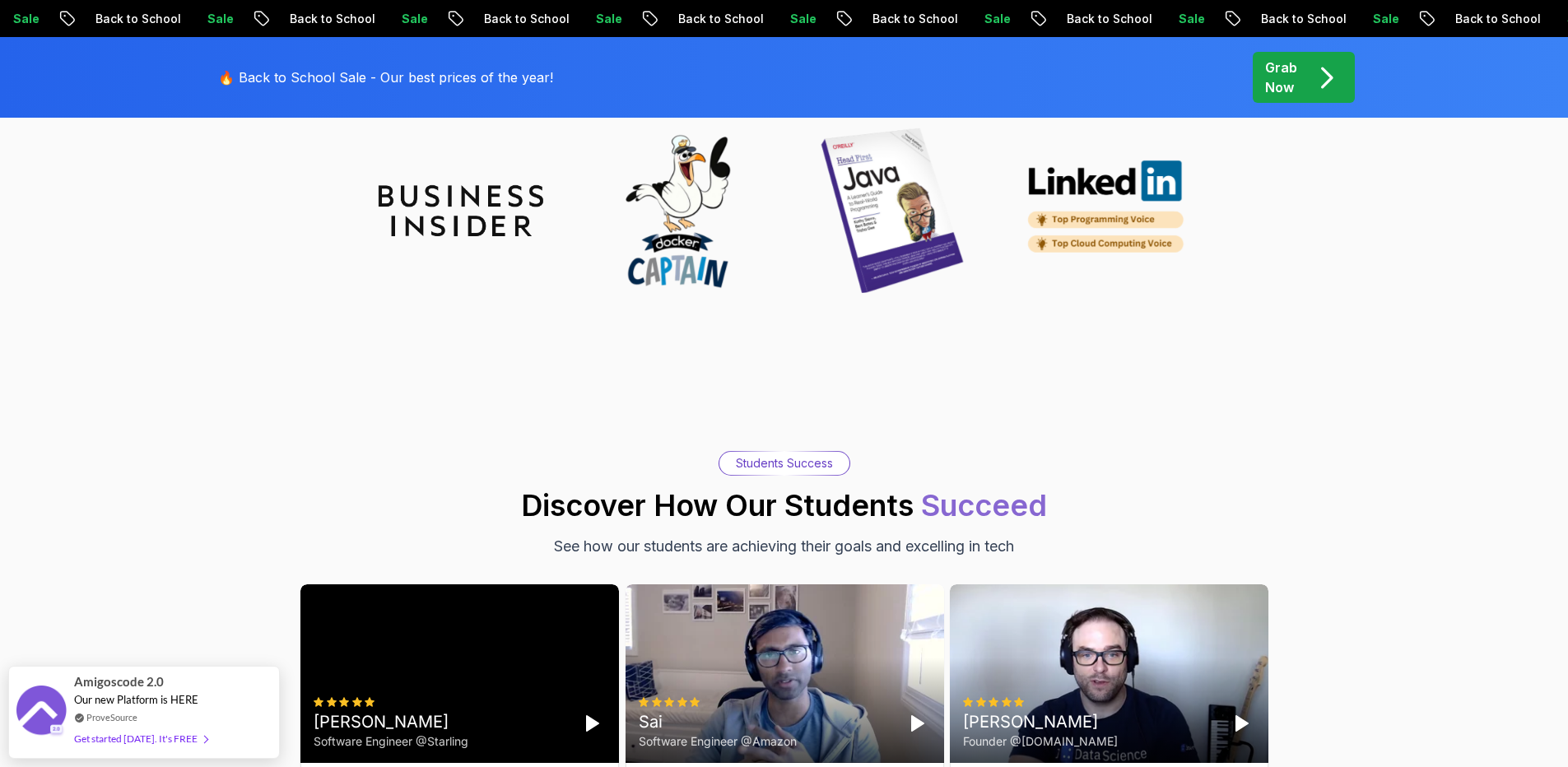
scroll to position [5252, 0]
